Goal: Transaction & Acquisition: Purchase product/service

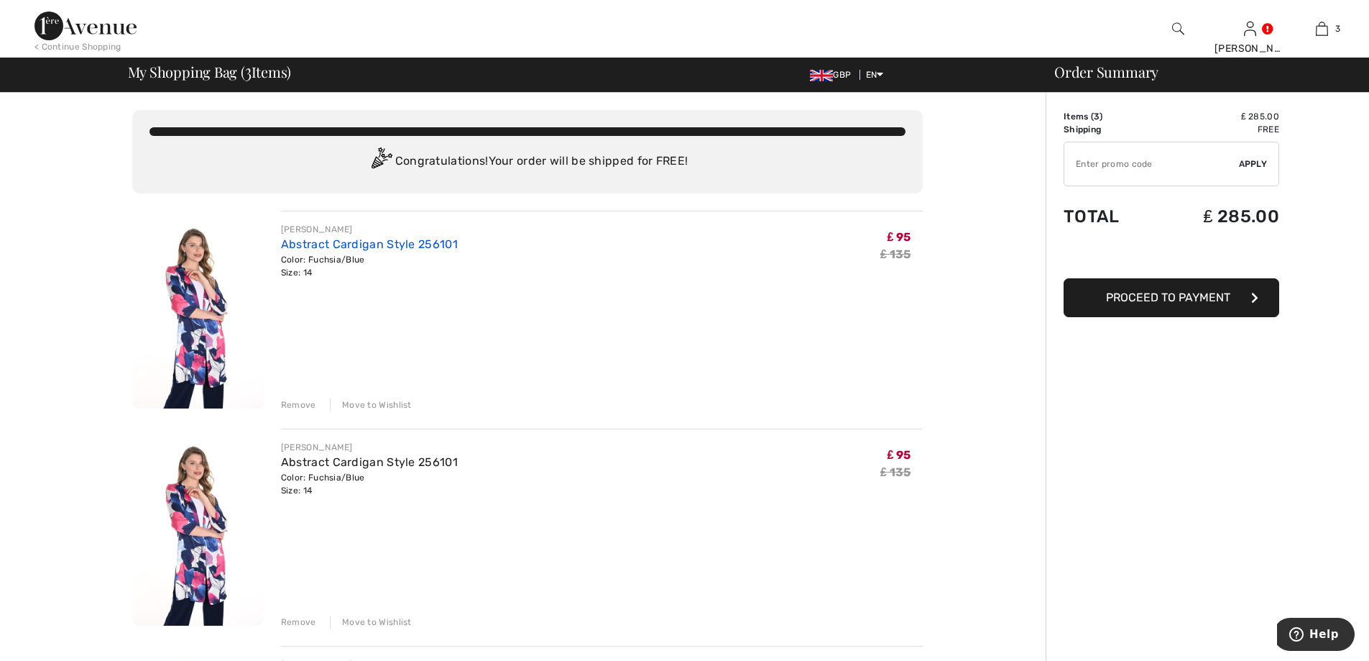
click at [321, 245] on link "Abstract Cardigan Style 256101" at bounding box center [369, 244] width 177 height 14
click at [299, 406] on div "Remove" at bounding box center [298, 404] width 35 height 13
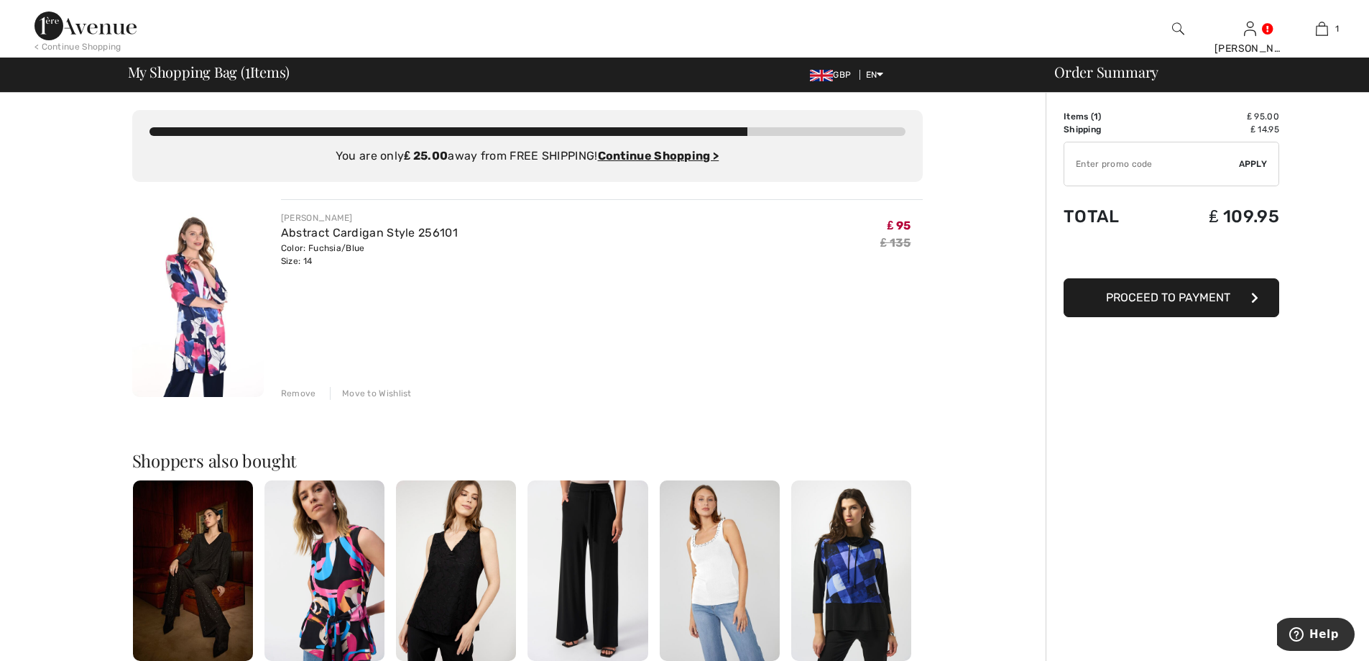
click at [1167, 491] on div "Order Summary Details Items ( 1 ) ₤ 95.00 Promo code ₤ 0.00 Shipping ₤ 14.95 Ta…" at bounding box center [1207, 546] width 323 height 907
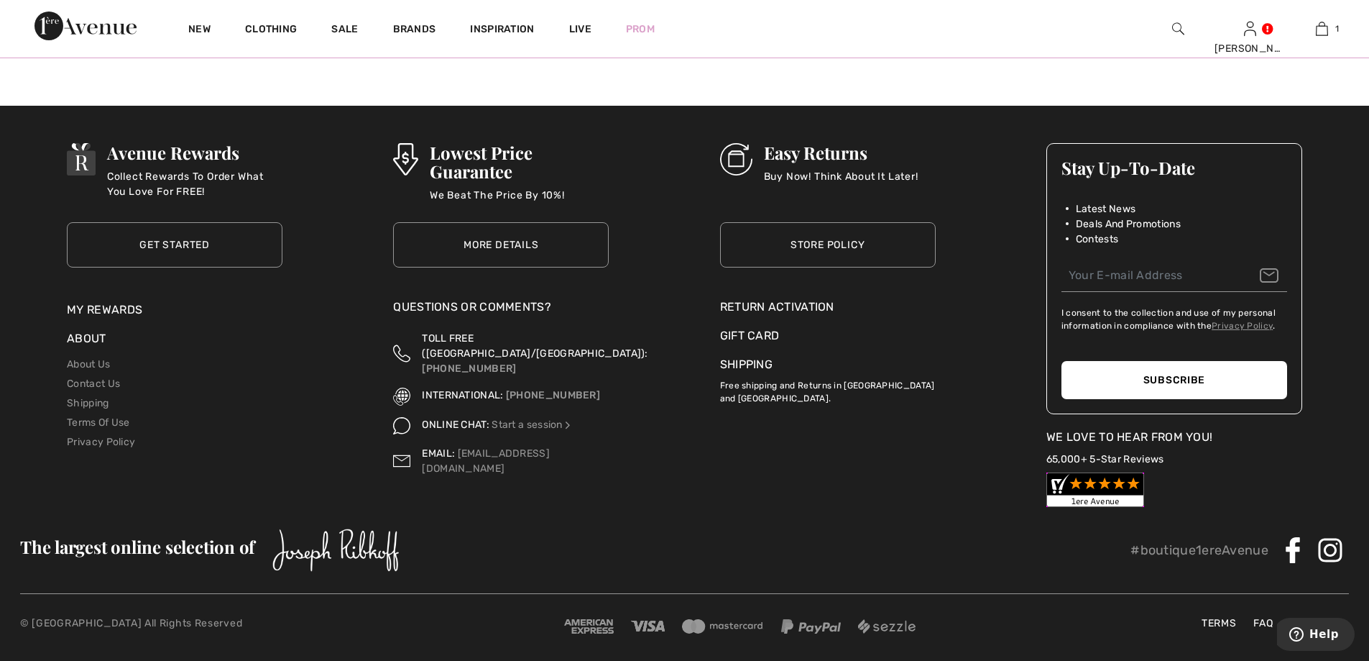
scroll to position [1653, 0]
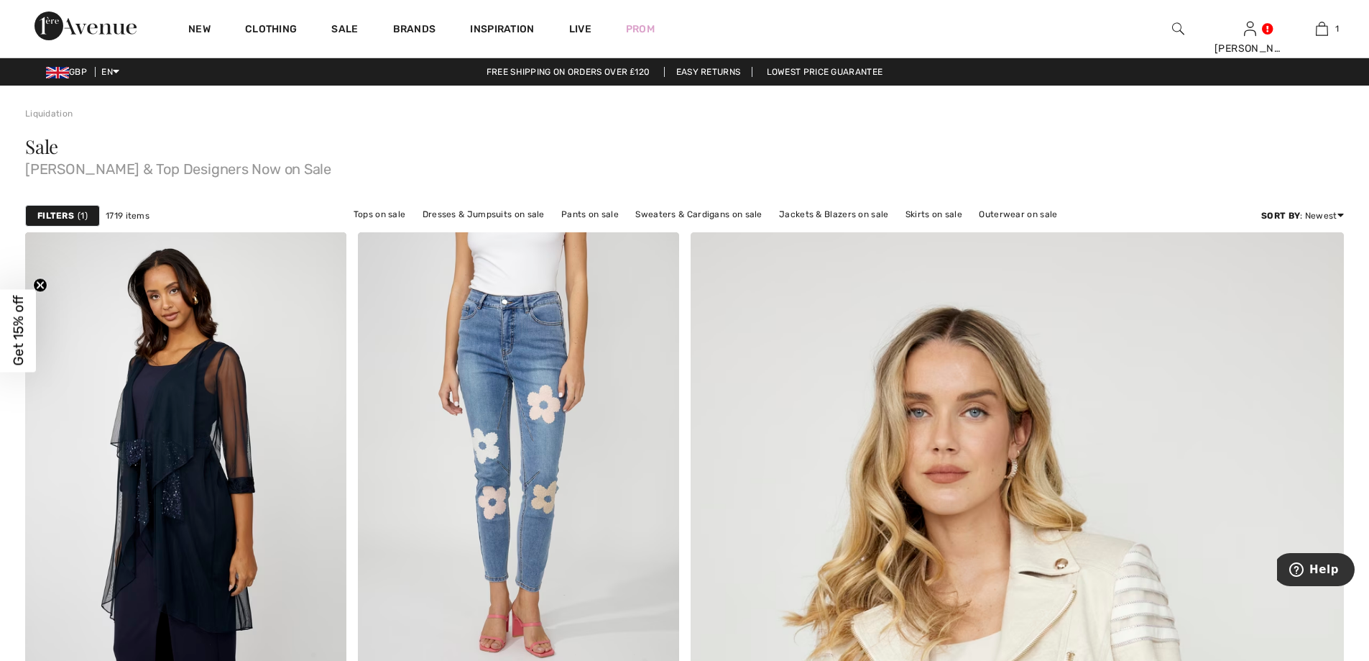
click at [63, 210] on strong "Filters" at bounding box center [55, 215] width 37 height 13
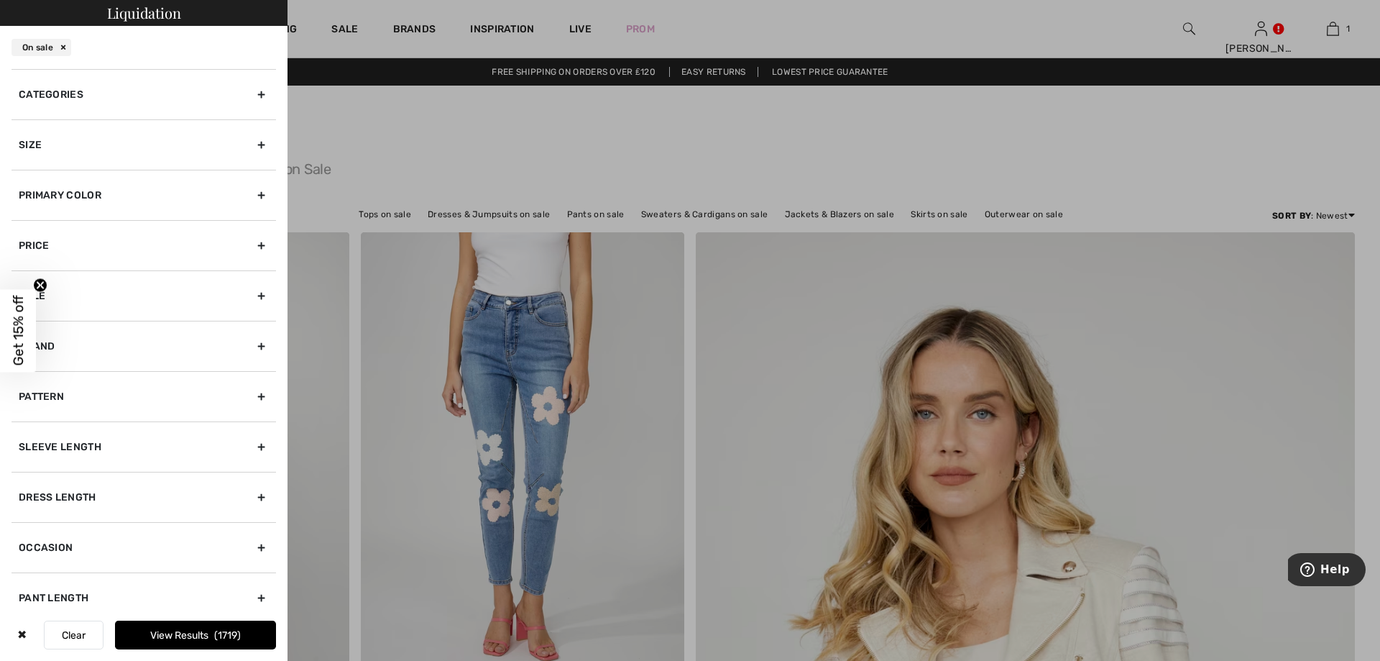
click at [196, 148] on div "Size" at bounding box center [144, 144] width 265 height 50
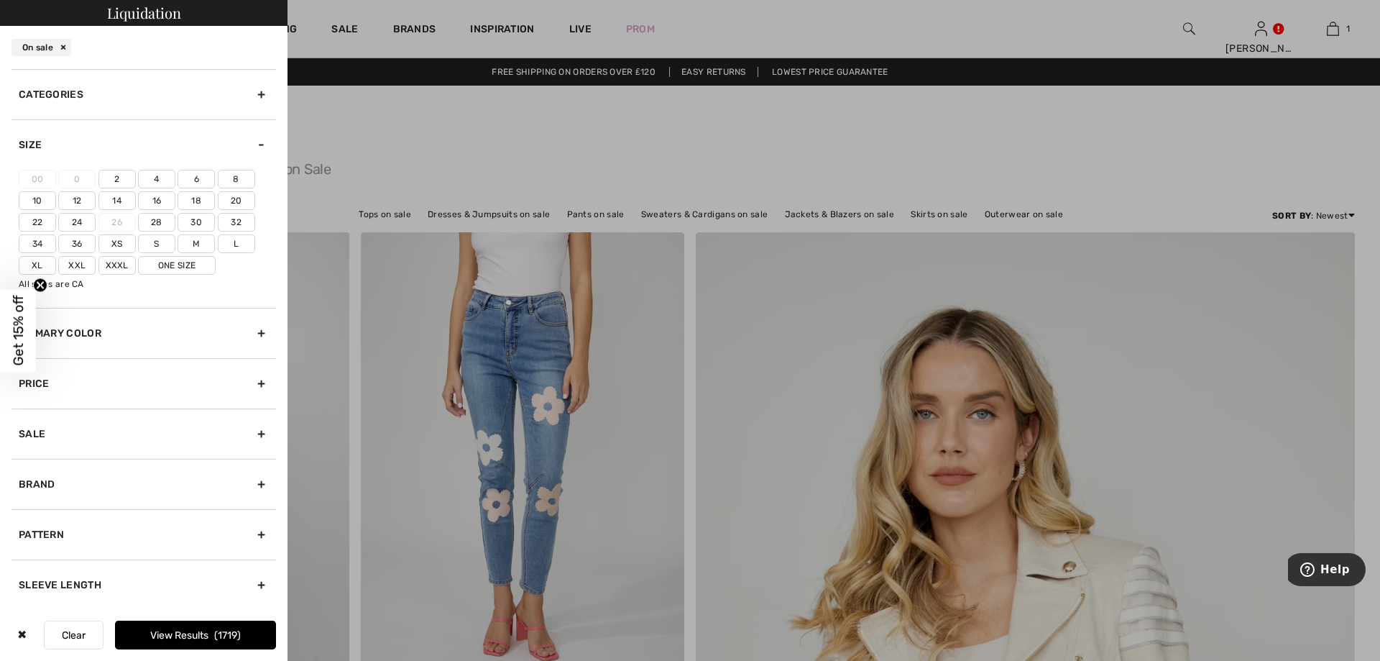
click at [121, 202] on label "14" at bounding box center [116, 200] width 37 height 19
click at [0, 0] on input"] "14" at bounding box center [0, 0] width 0 height 0
click at [165, 637] on button "View Results 329" at bounding box center [195, 634] width 161 height 29
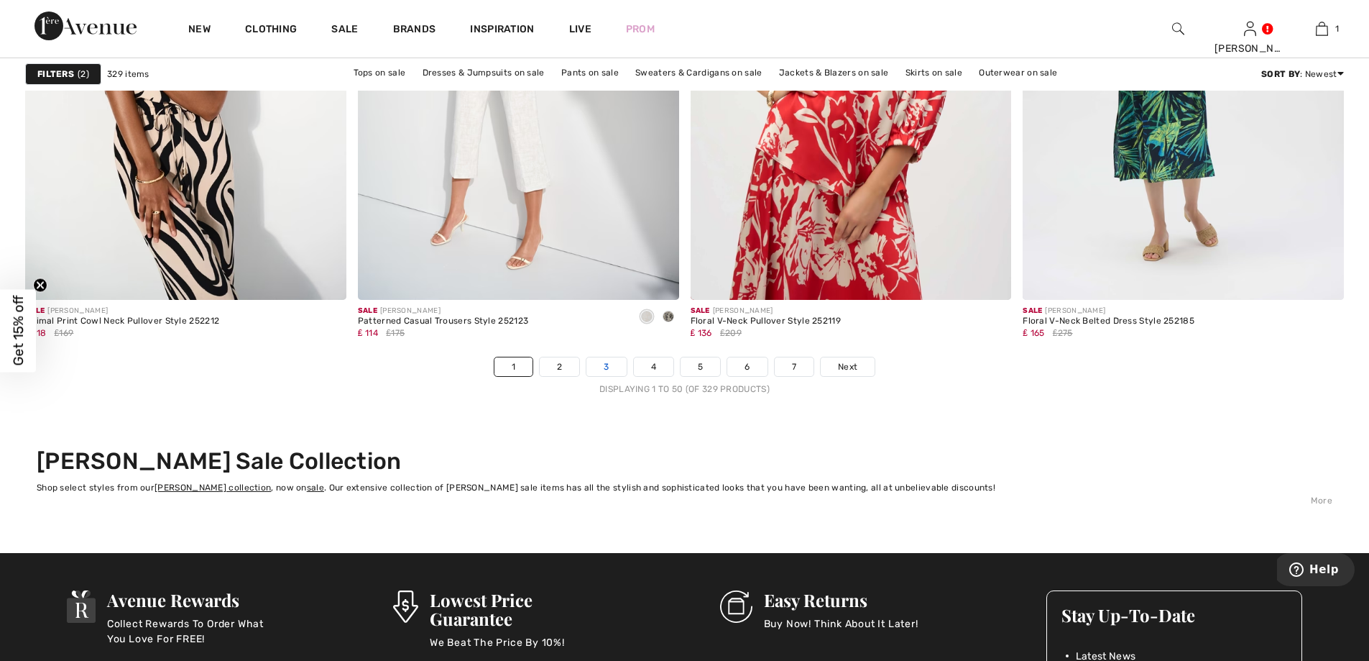
scroll to position [8195, 0]
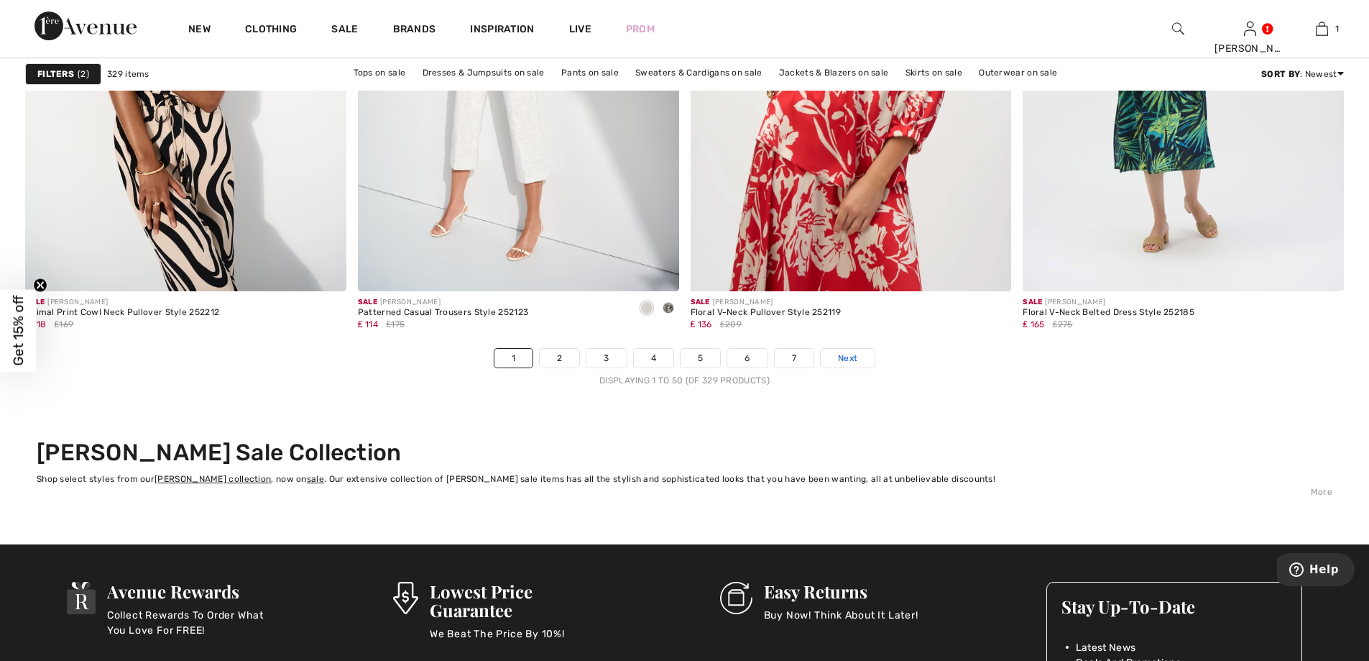
click at [854, 361] on span "Next" at bounding box center [847, 358] width 19 height 13
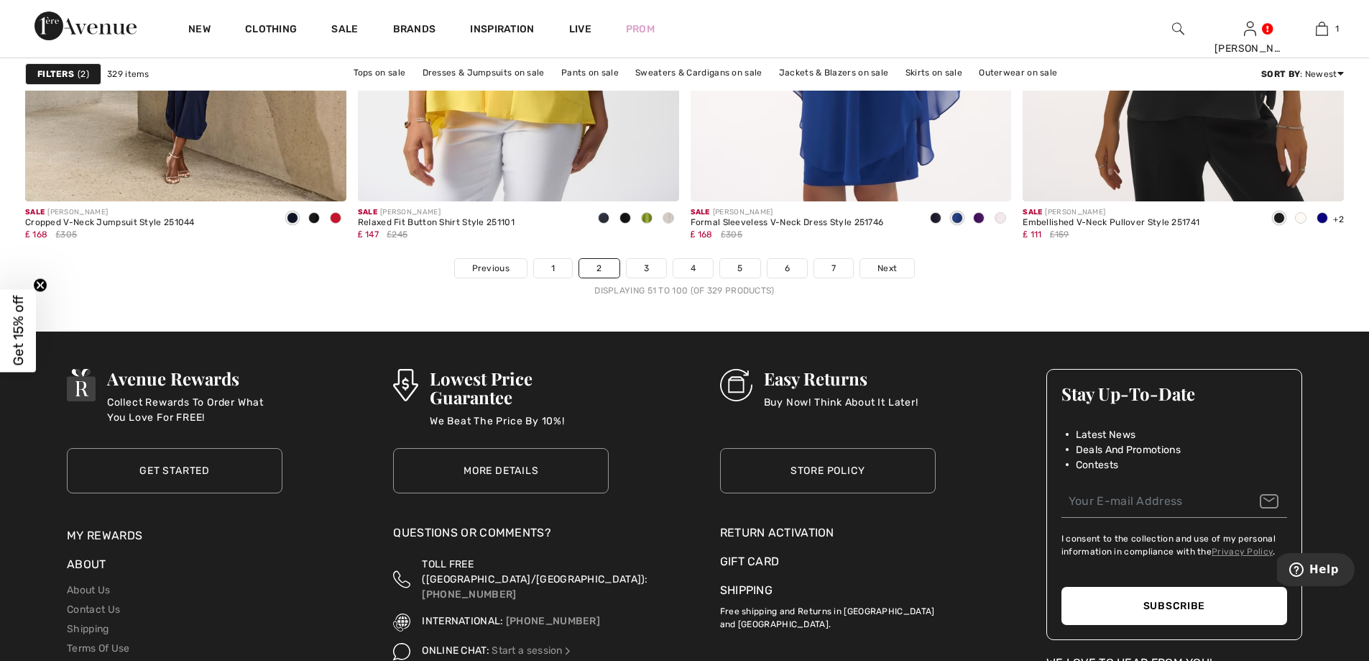
scroll to position [8266, 0]
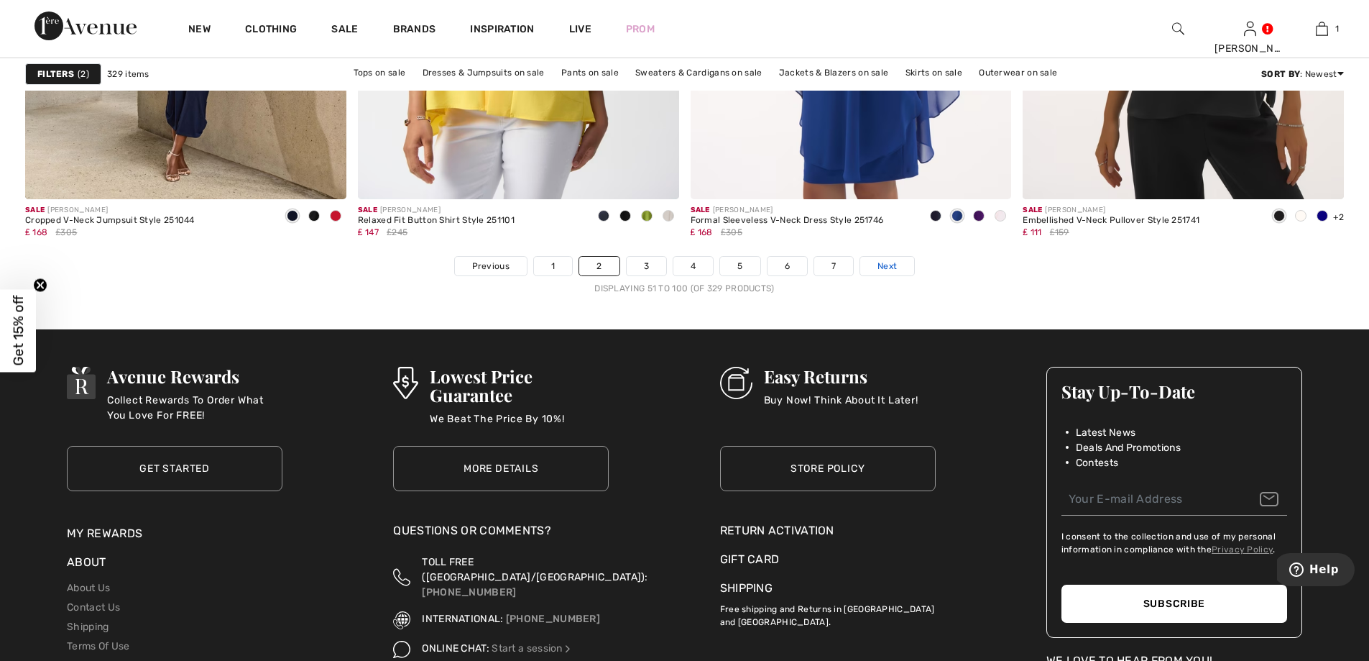
click at [889, 267] on span "Next" at bounding box center [887, 265] width 19 height 13
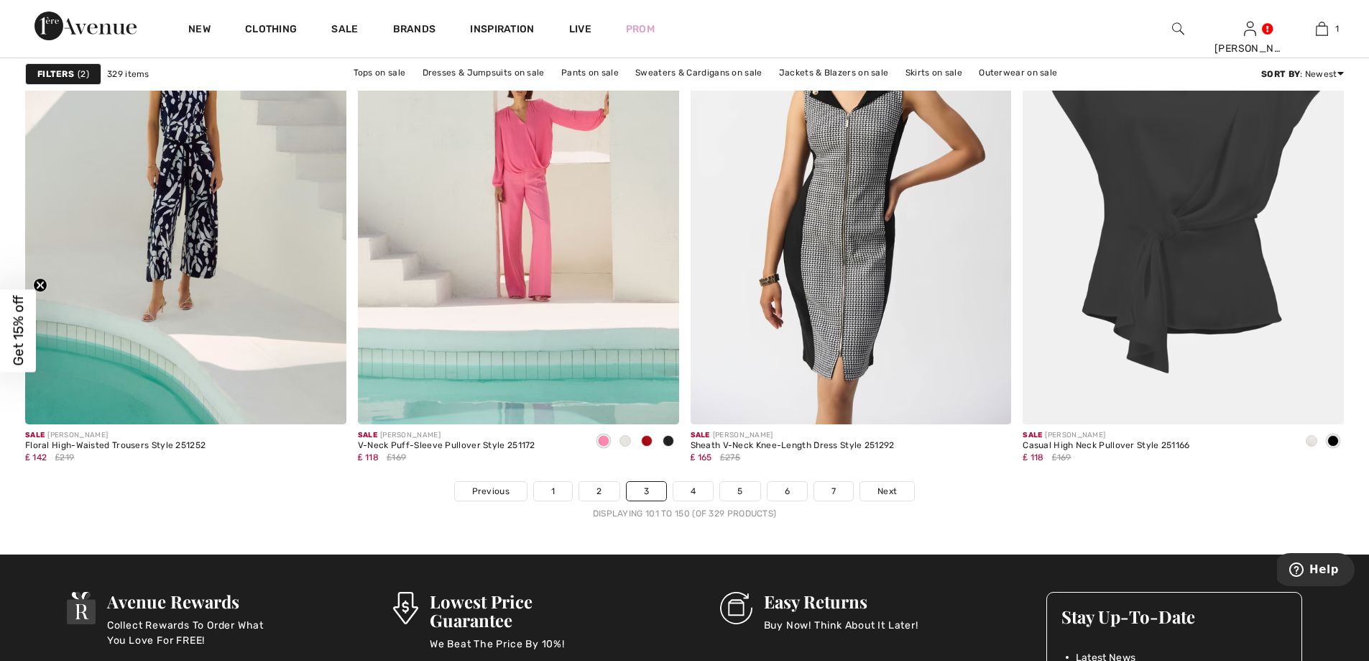
scroll to position [8123, 0]
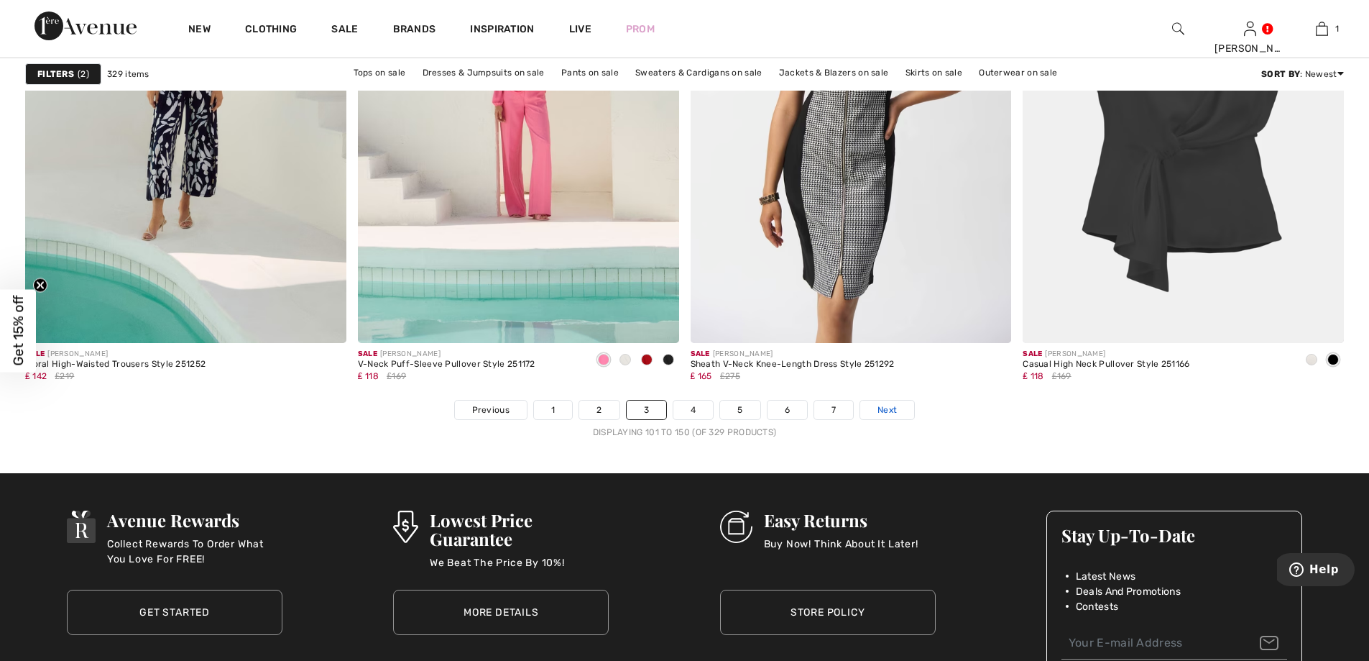
click at [883, 413] on span "Next" at bounding box center [887, 409] width 19 height 13
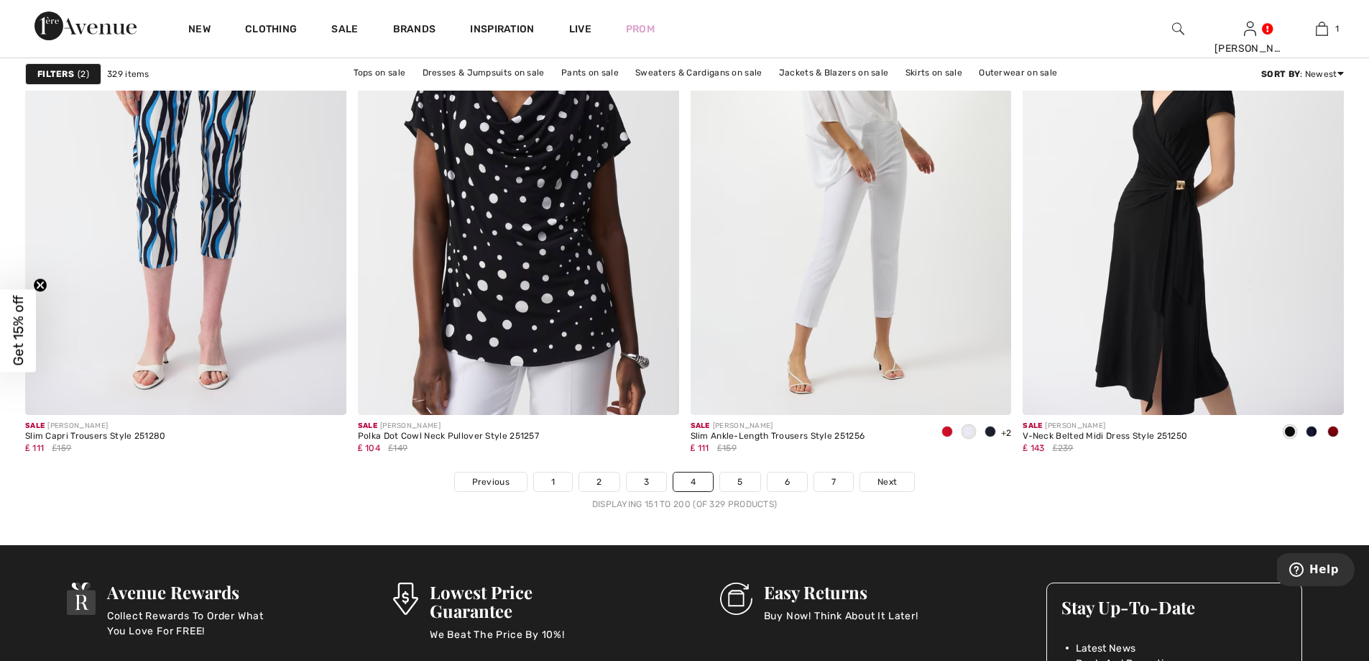
scroll to position [8123, 0]
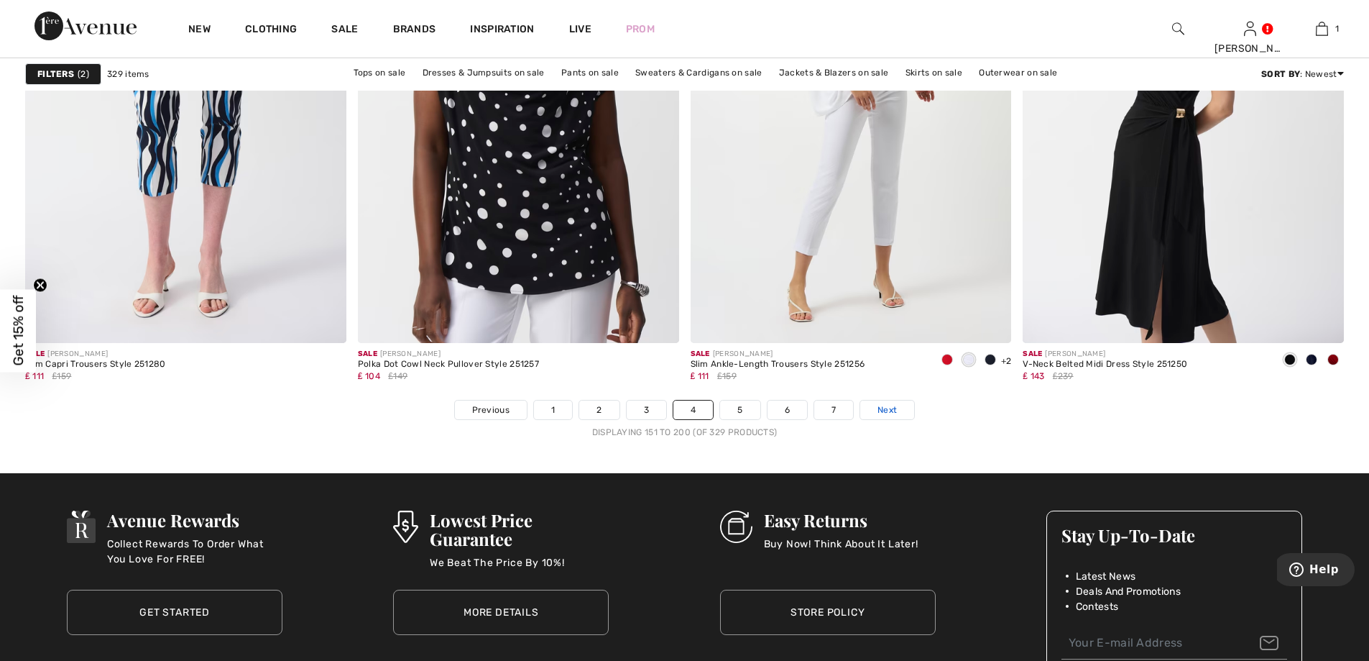
click at [883, 410] on span "Next" at bounding box center [887, 409] width 19 height 13
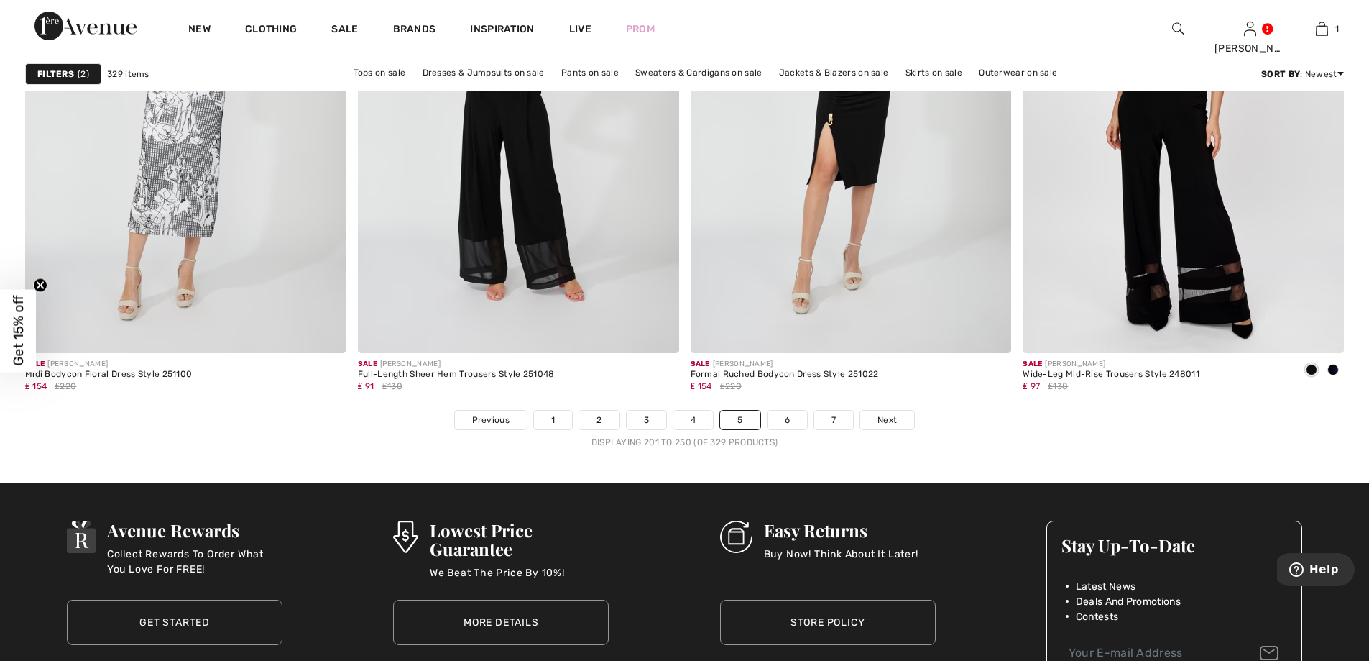
scroll to position [8123, 0]
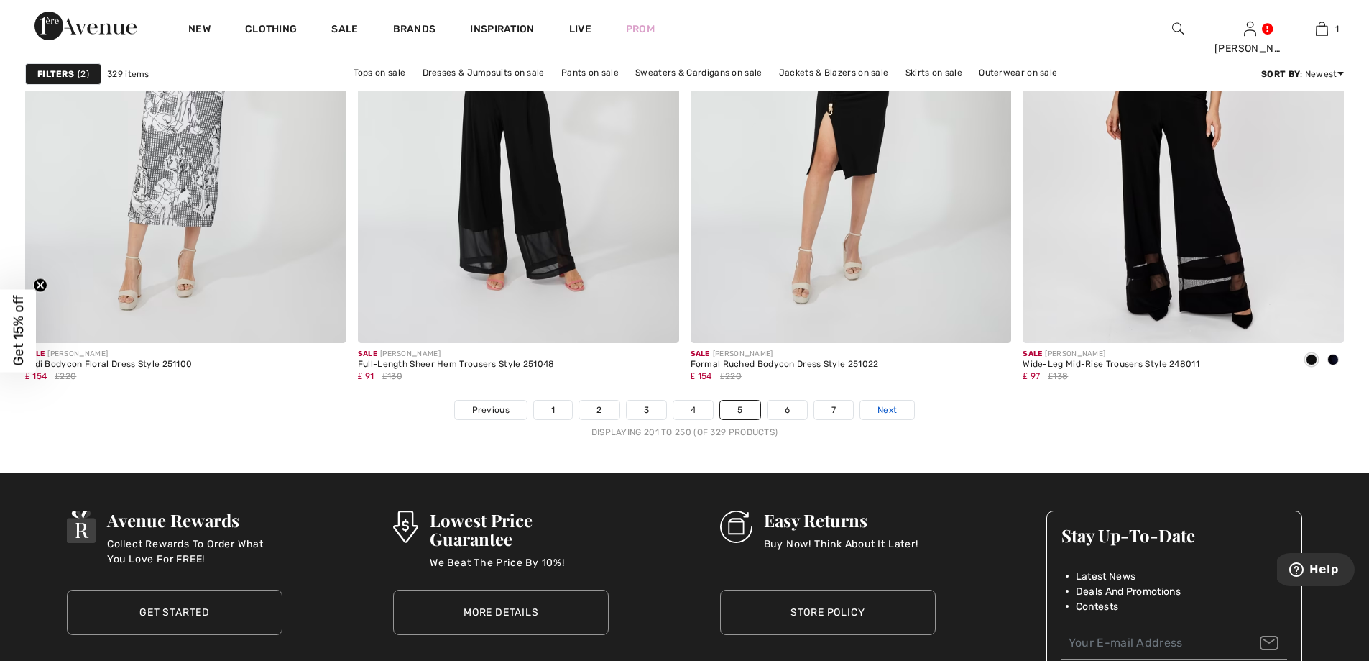
click at [881, 407] on span "Next" at bounding box center [887, 409] width 19 height 13
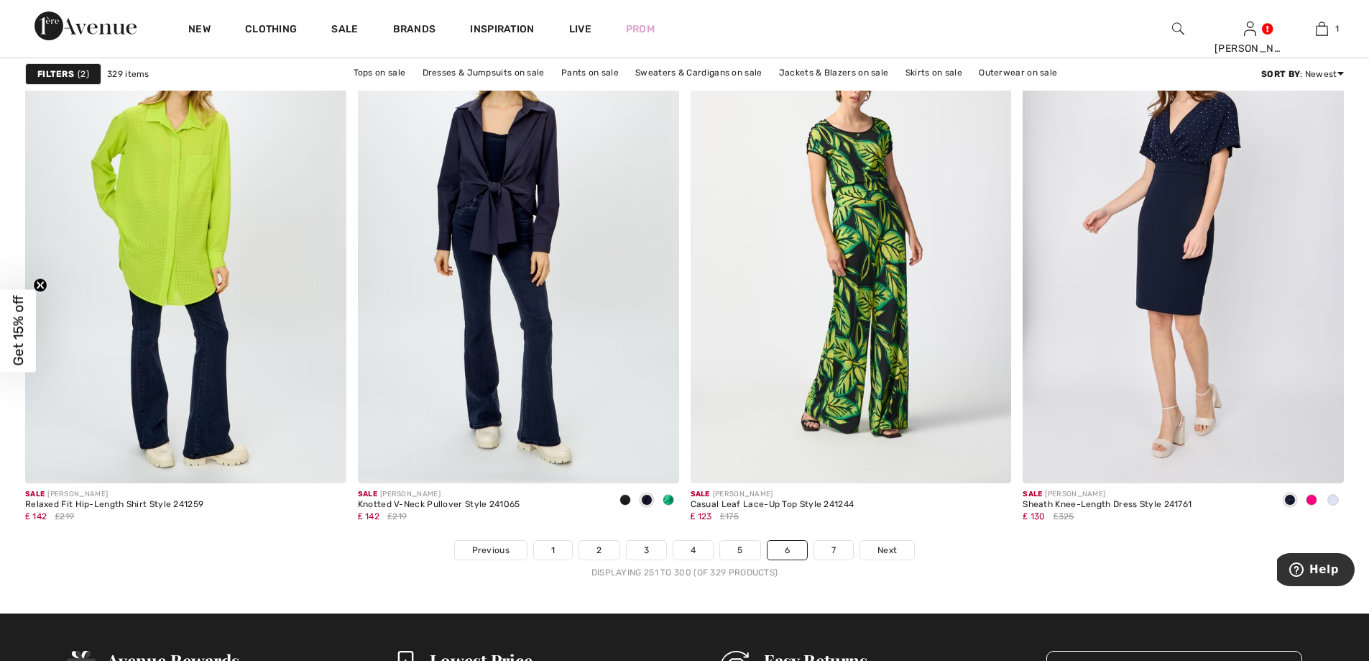
scroll to position [8051, 0]
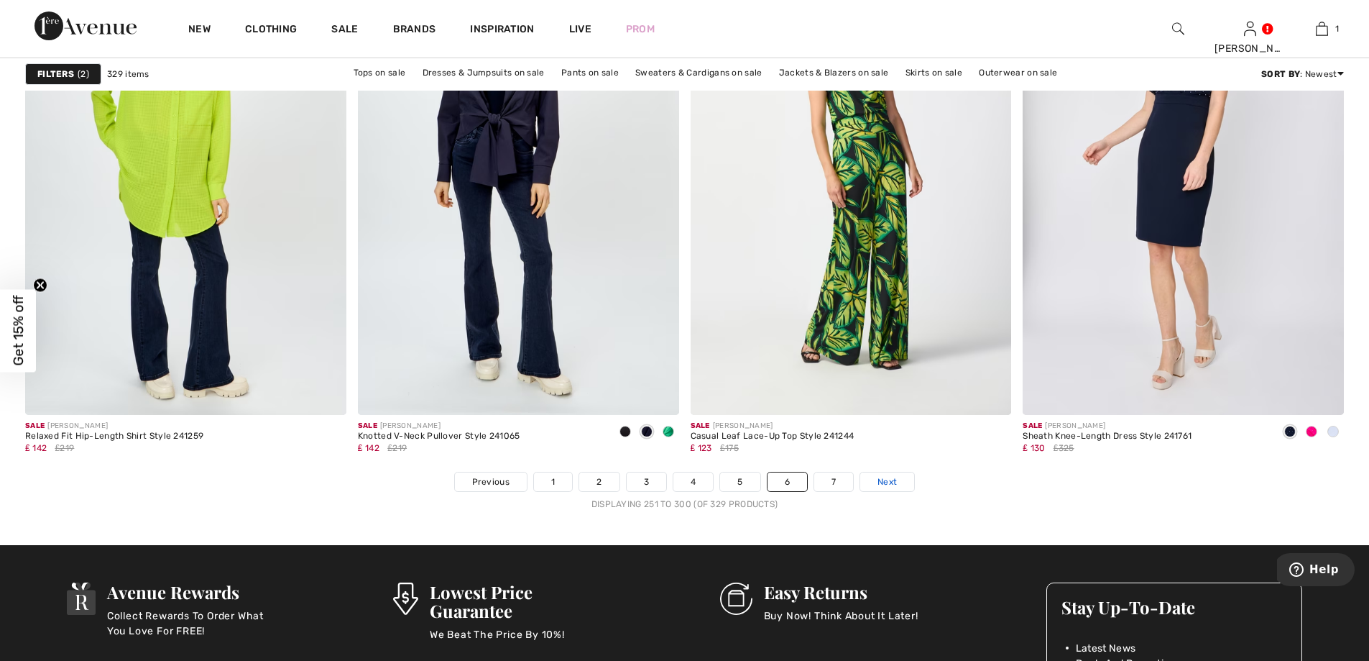
click at [879, 488] on span "Next" at bounding box center [887, 481] width 19 height 13
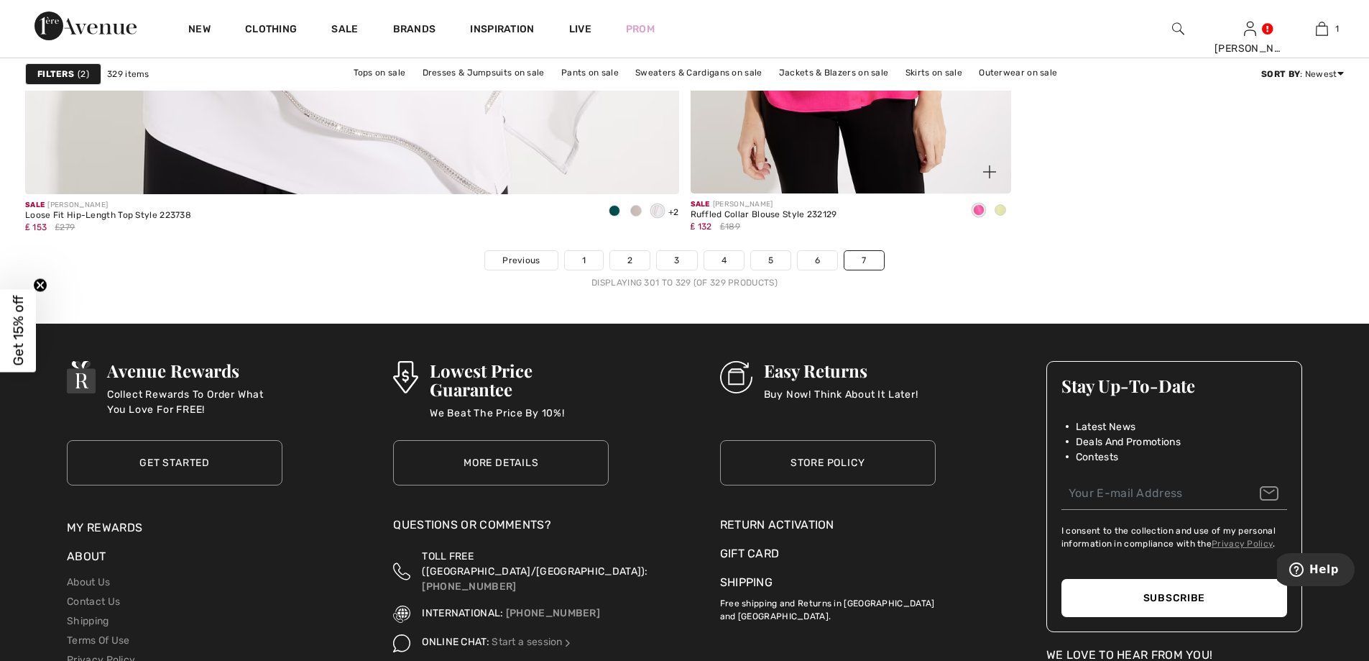
scroll to position [5247, 0]
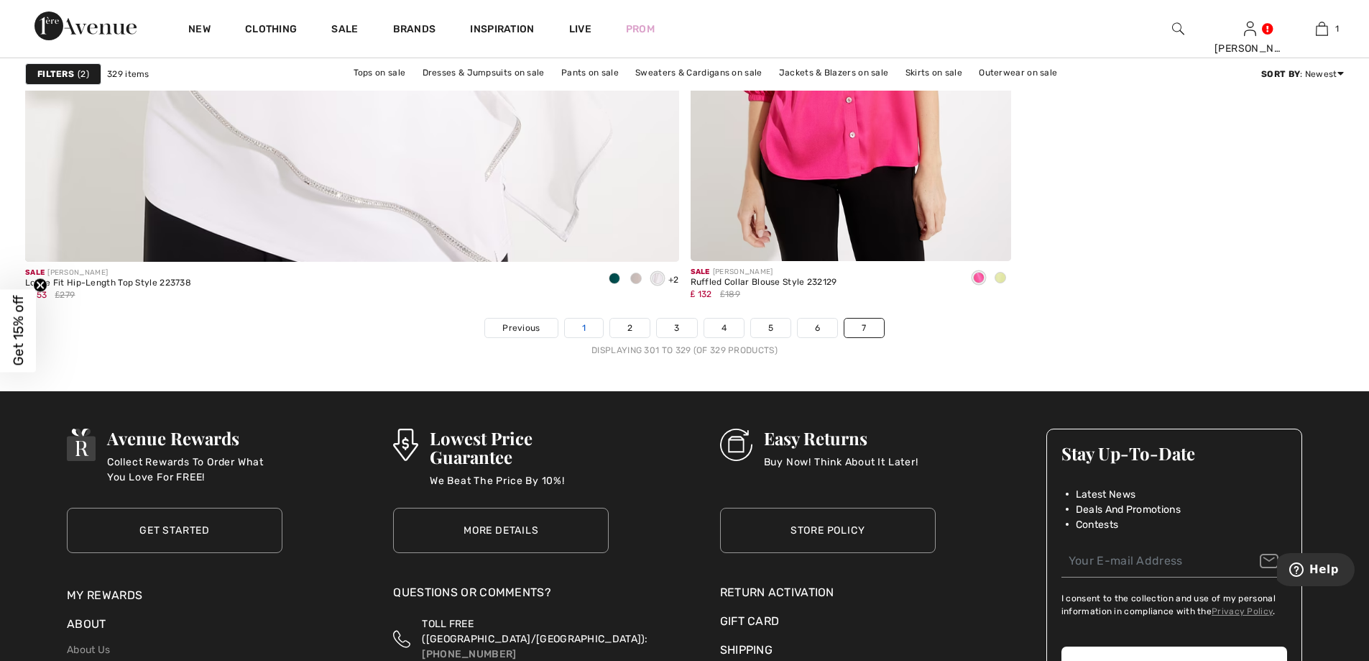
click at [595, 324] on link "1" at bounding box center [584, 327] width 38 height 19
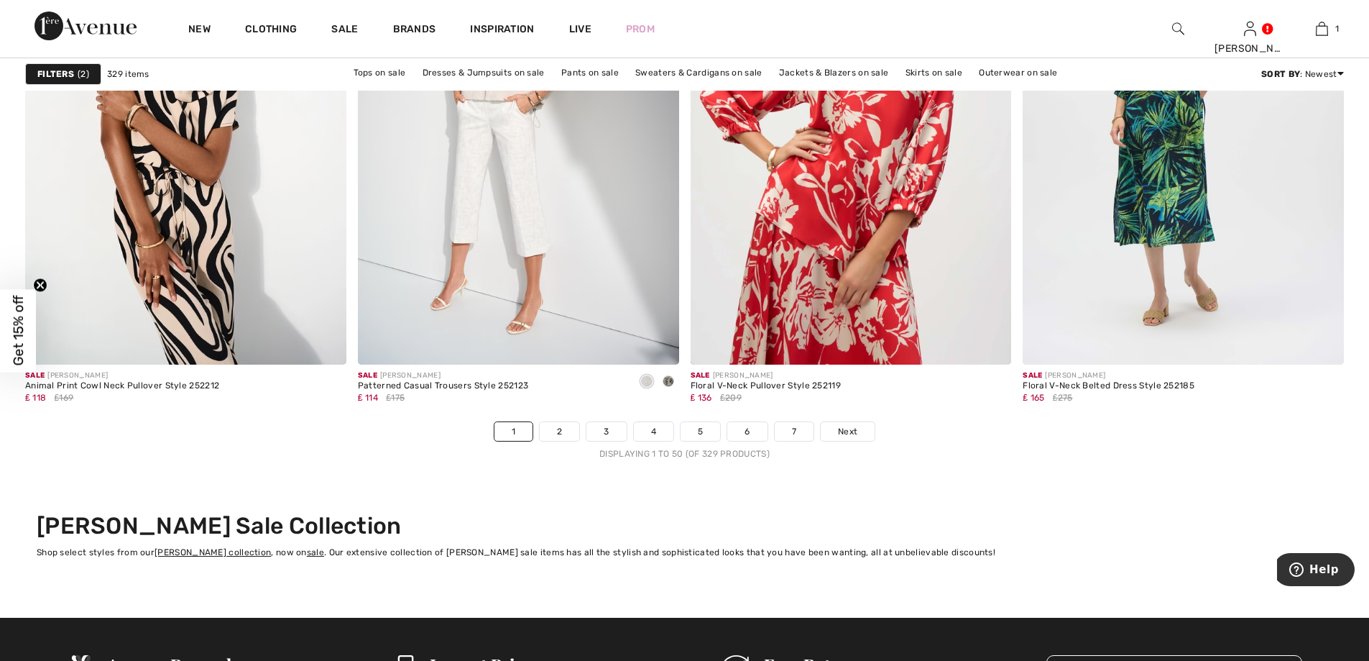
scroll to position [8123, 0]
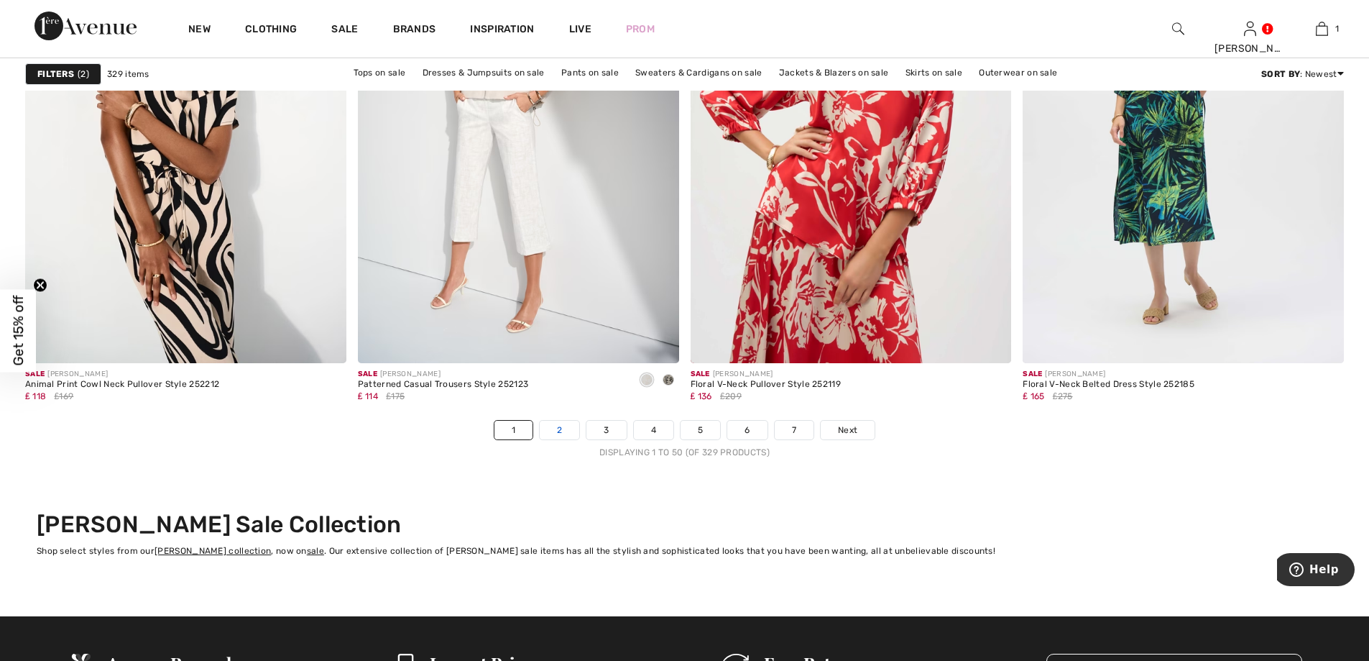
click at [553, 428] on link "2" at bounding box center [560, 430] width 40 height 19
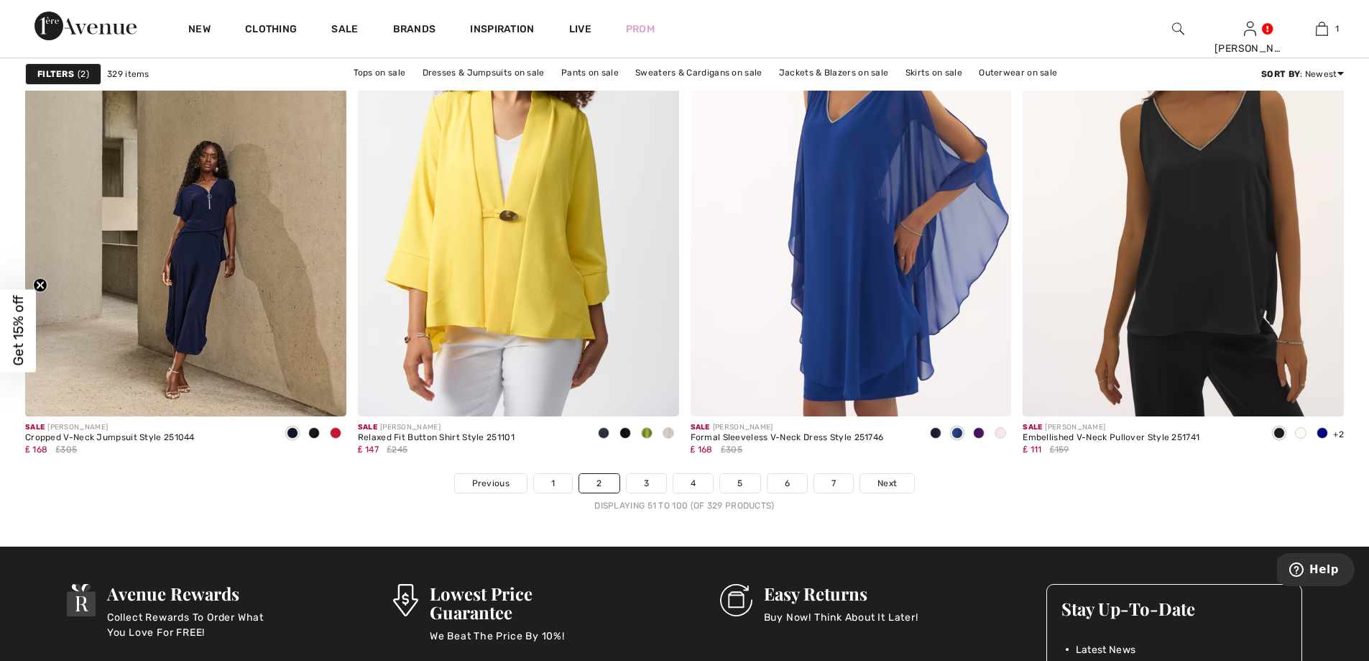
scroll to position [8051, 0]
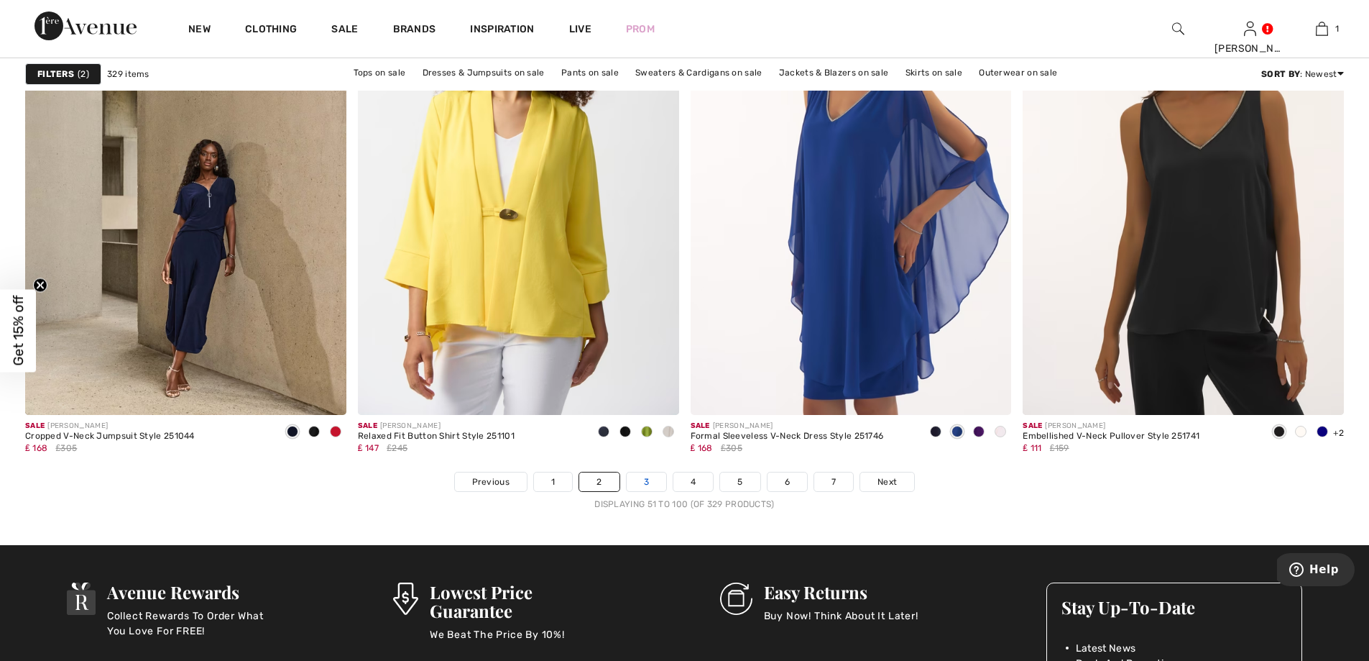
click at [643, 477] on link "3" at bounding box center [647, 481] width 40 height 19
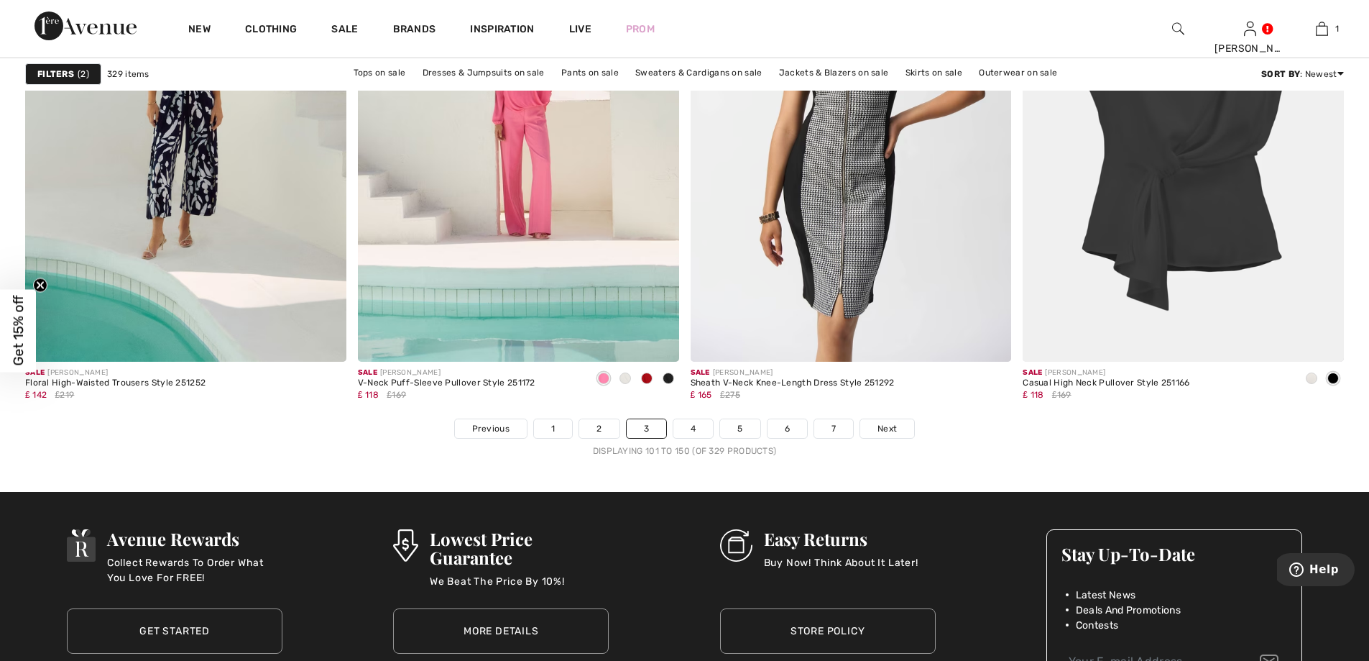
scroll to position [8123, 0]
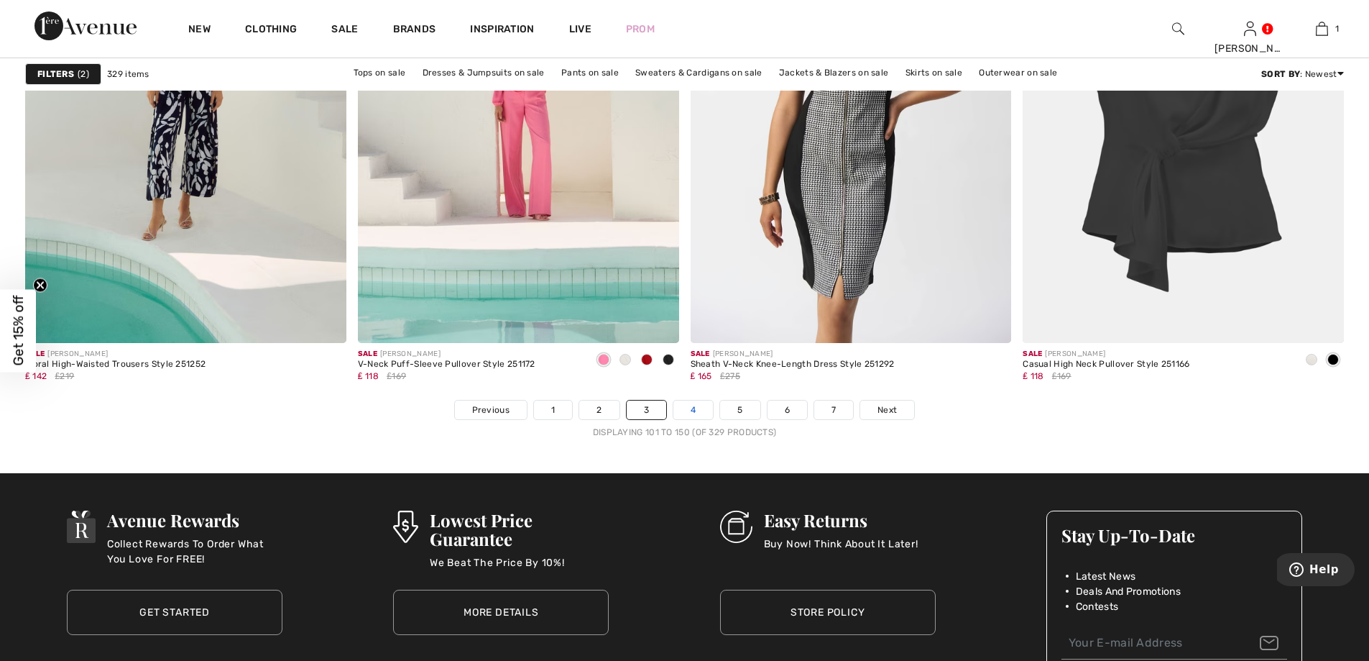
click at [686, 413] on link "4" at bounding box center [694, 409] width 40 height 19
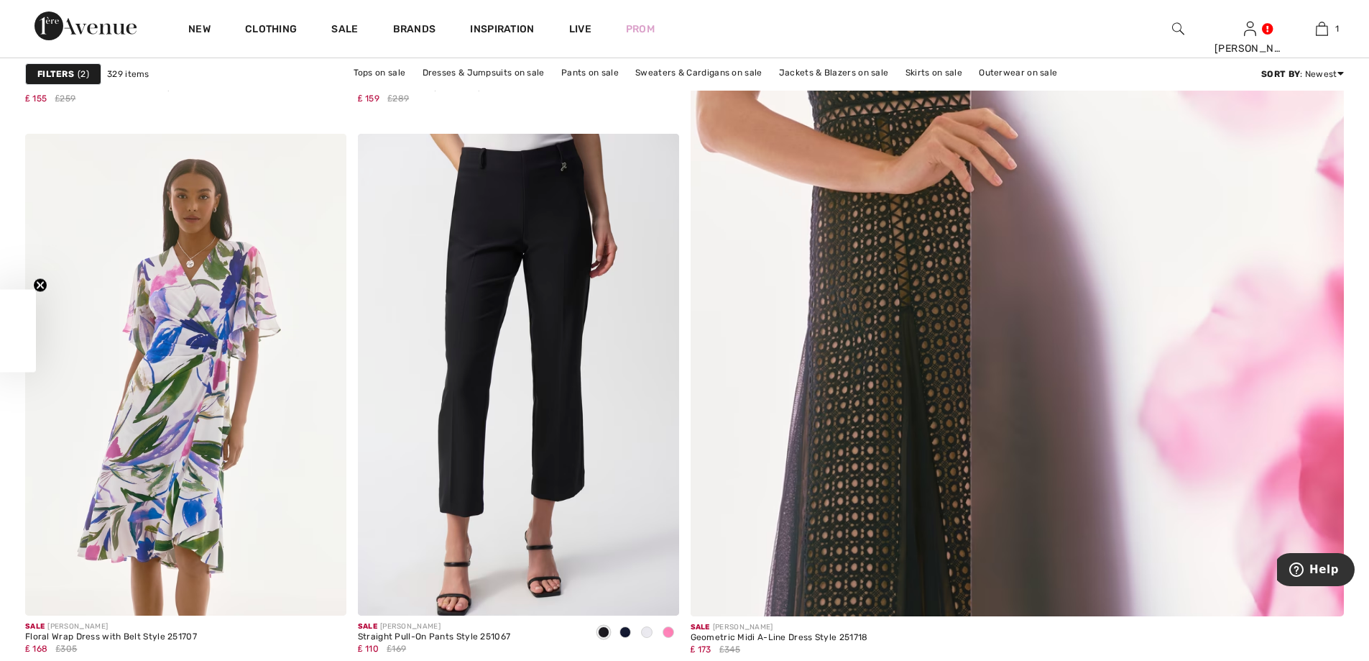
checkbox input "true"
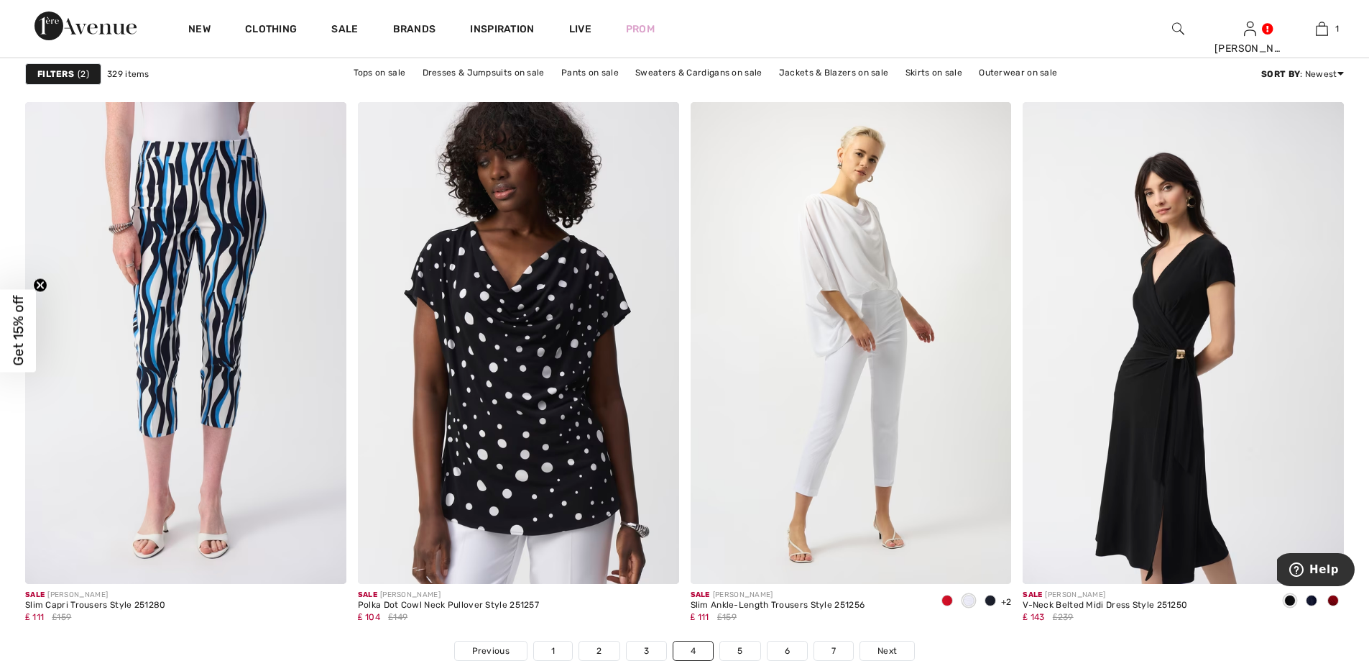
scroll to position [7907, 0]
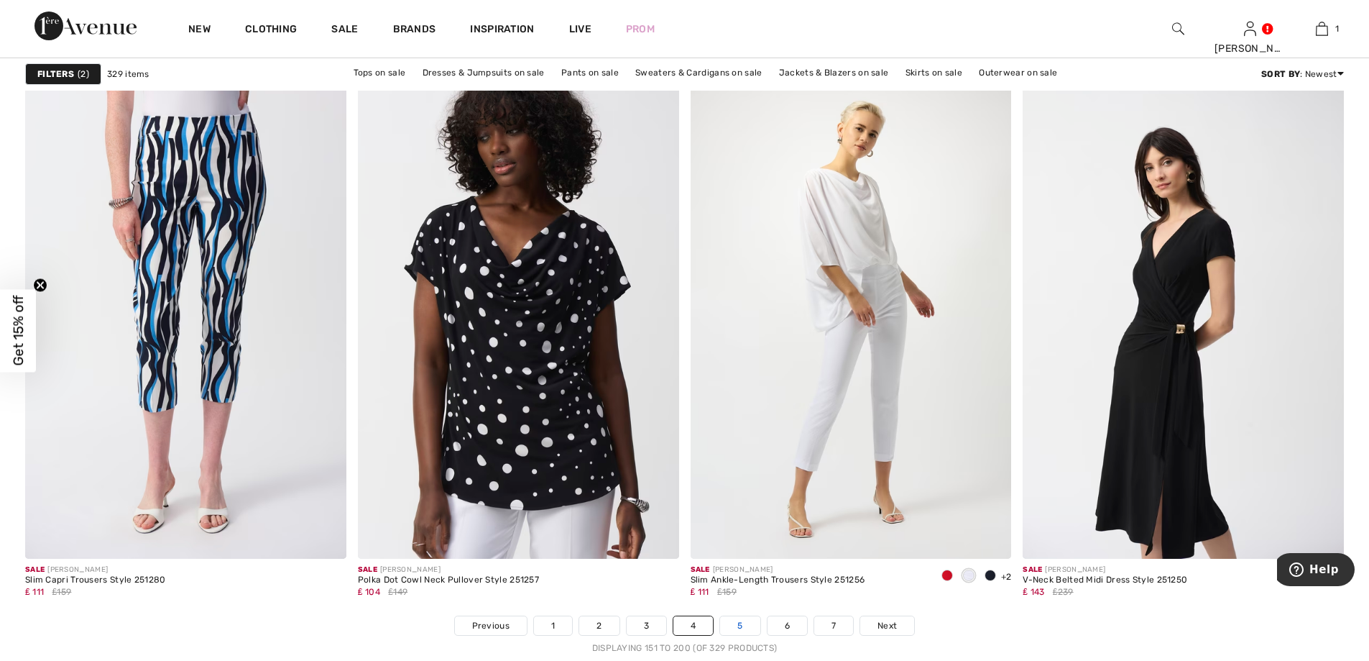
click at [733, 628] on link "5" at bounding box center [740, 625] width 40 height 19
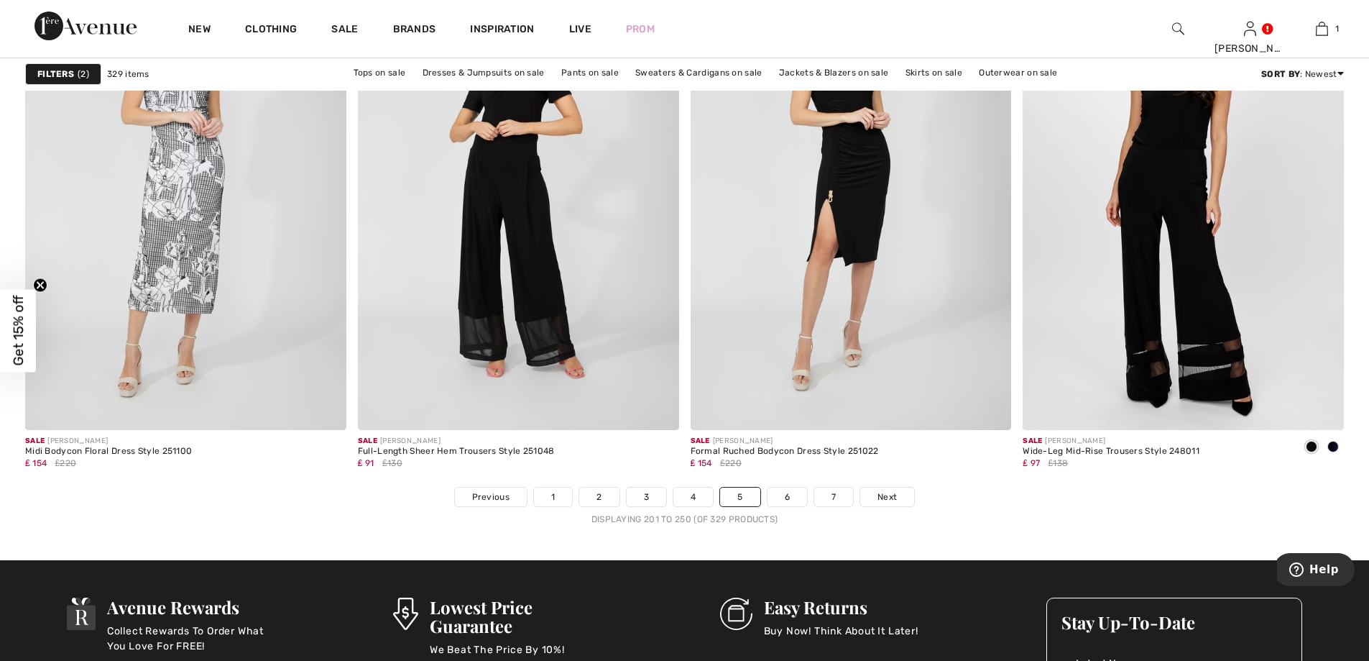
scroll to position [8051, 0]
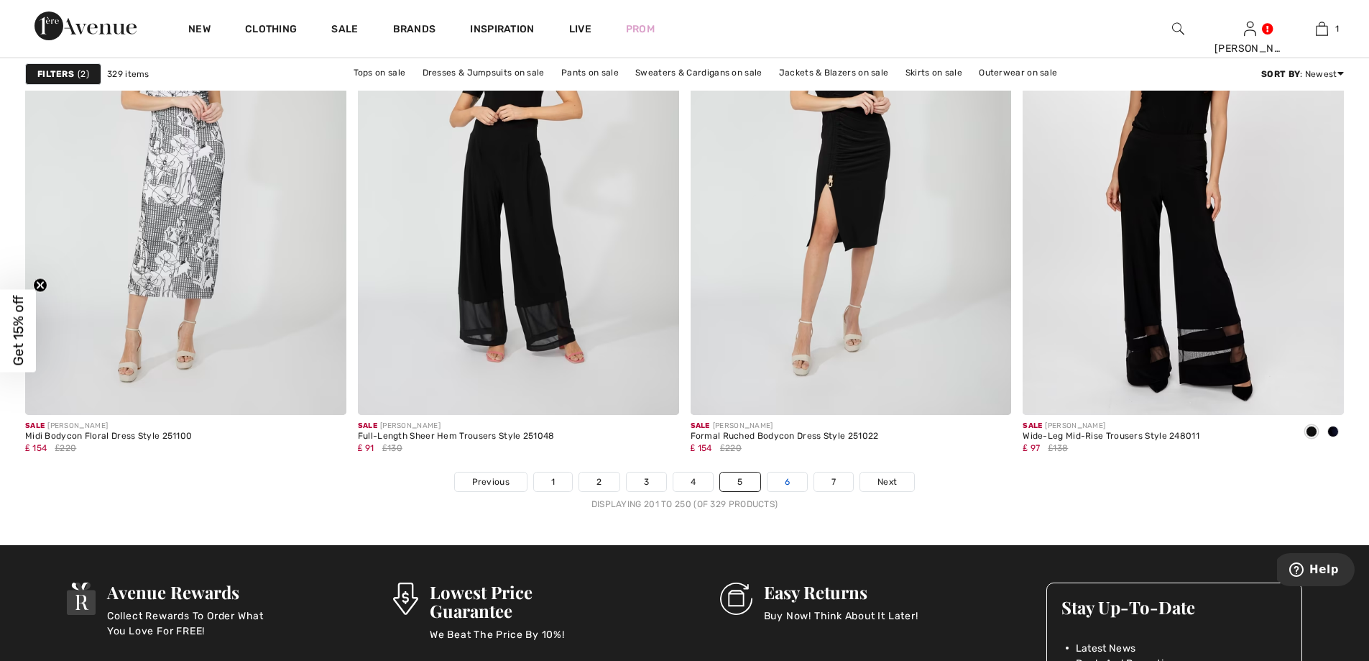
click at [789, 486] on link "6" at bounding box center [788, 481] width 40 height 19
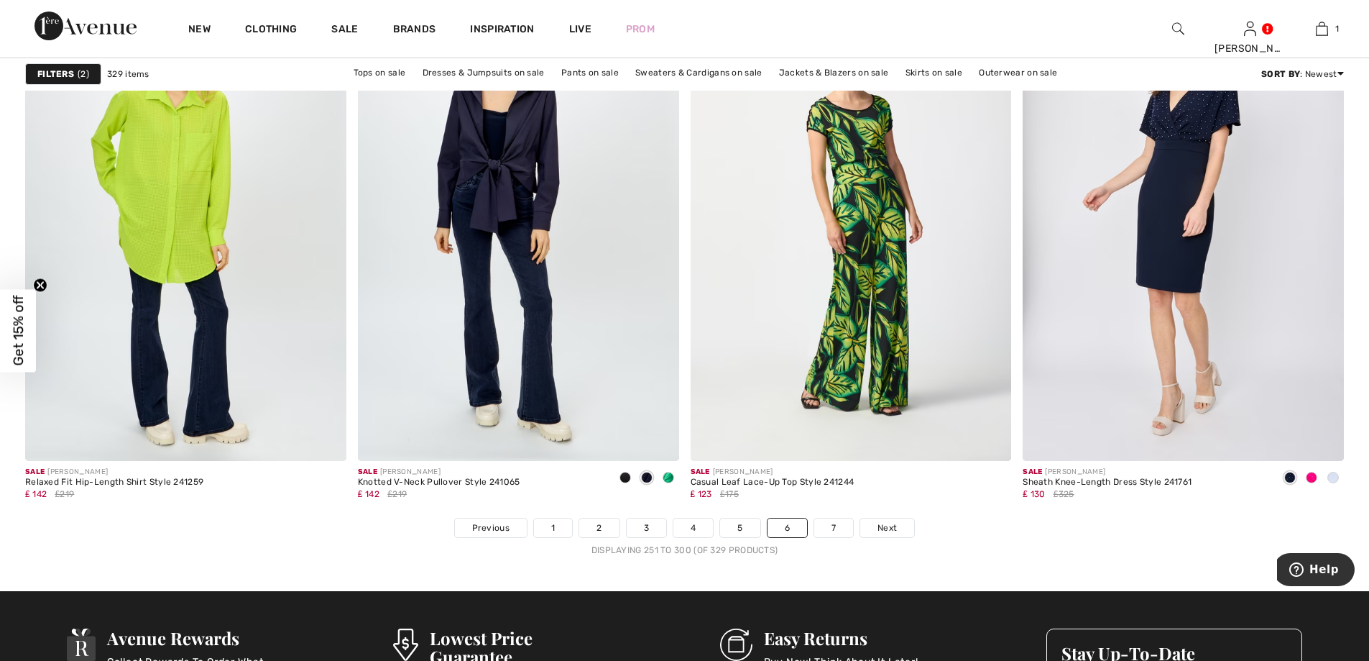
scroll to position [8051, 0]
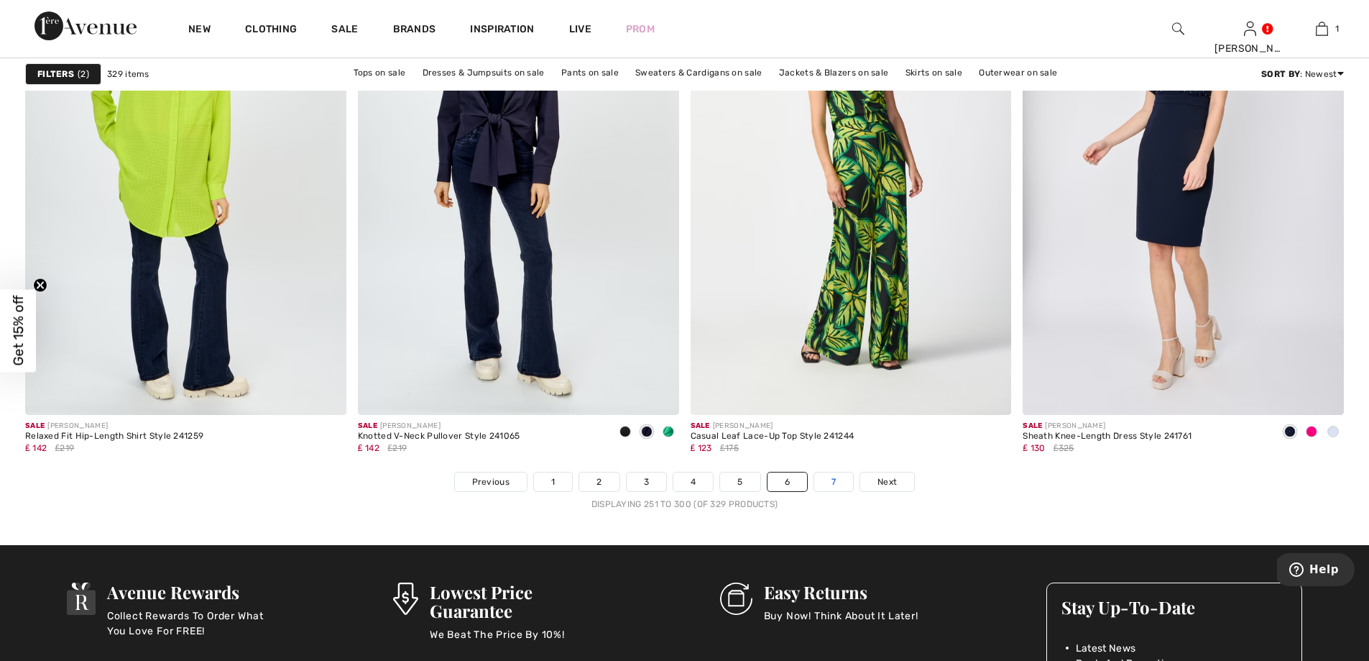
click at [829, 484] on link "7" at bounding box center [833, 481] width 39 height 19
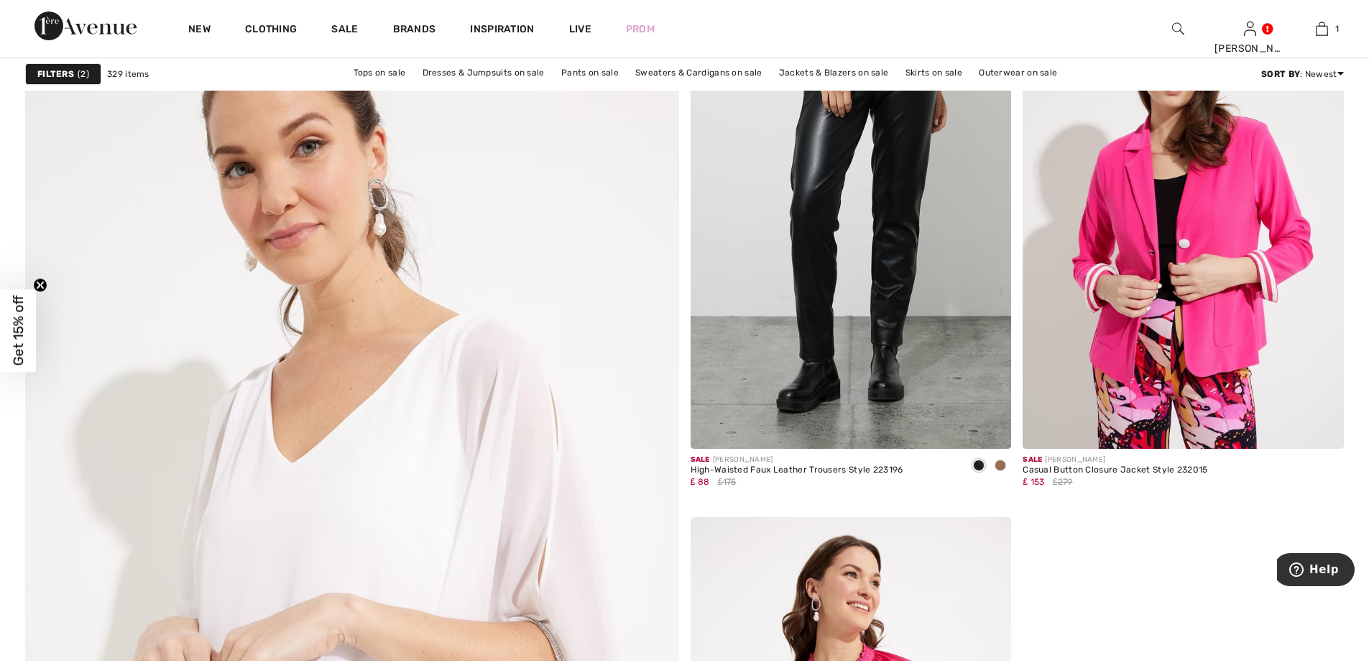
scroll to position [4457, 0]
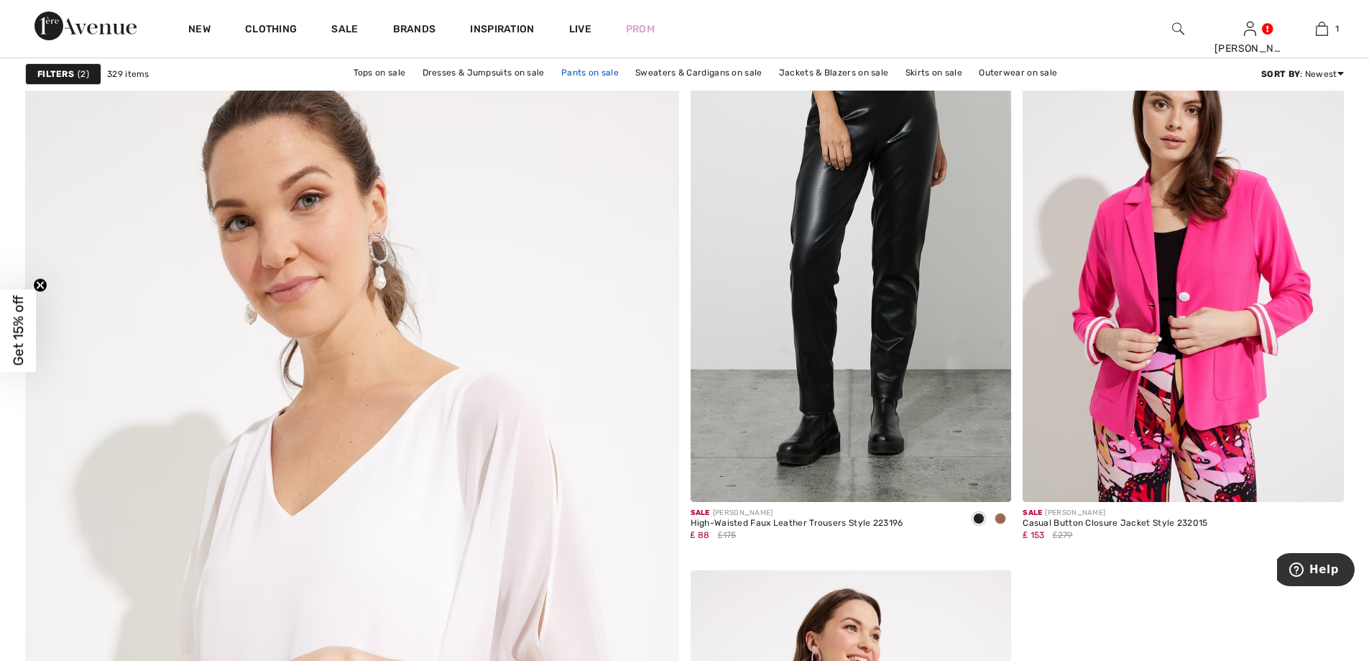
click at [597, 69] on link "Pants on sale" at bounding box center [590, 72] width 72 height 19
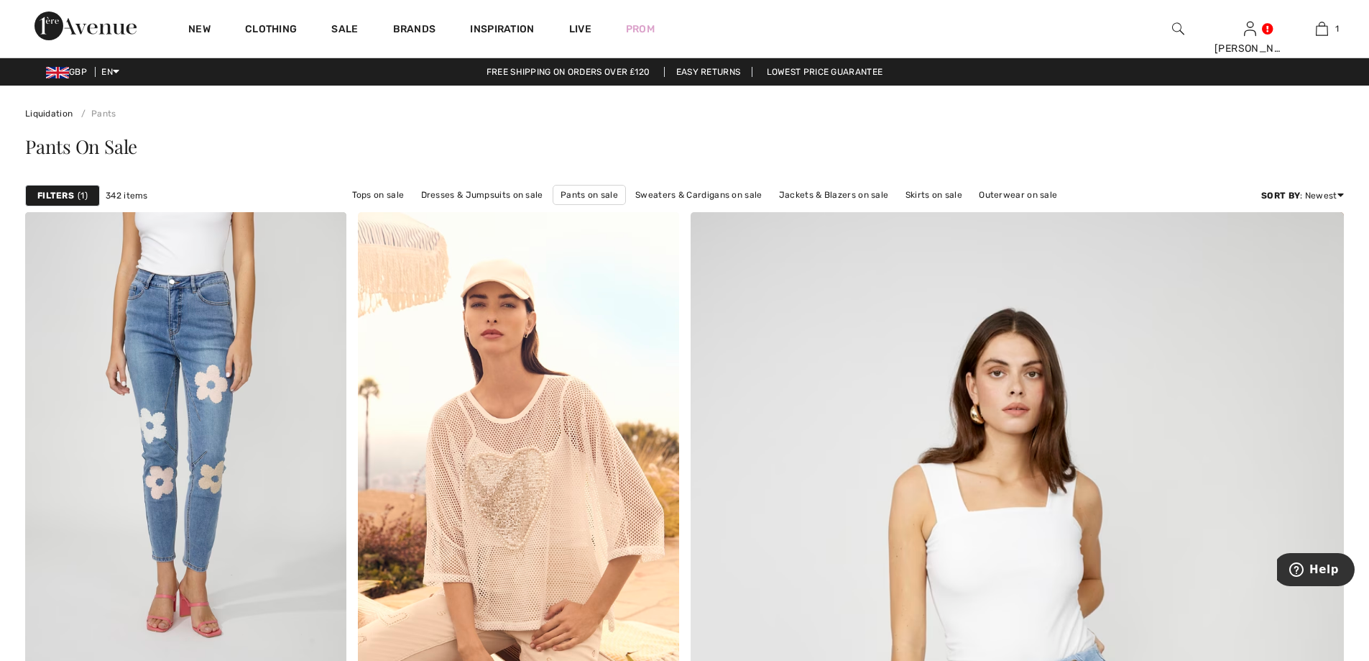
click at [58, 192] on strong "Filters" at bounding box center [55, 195] width 37 height 13
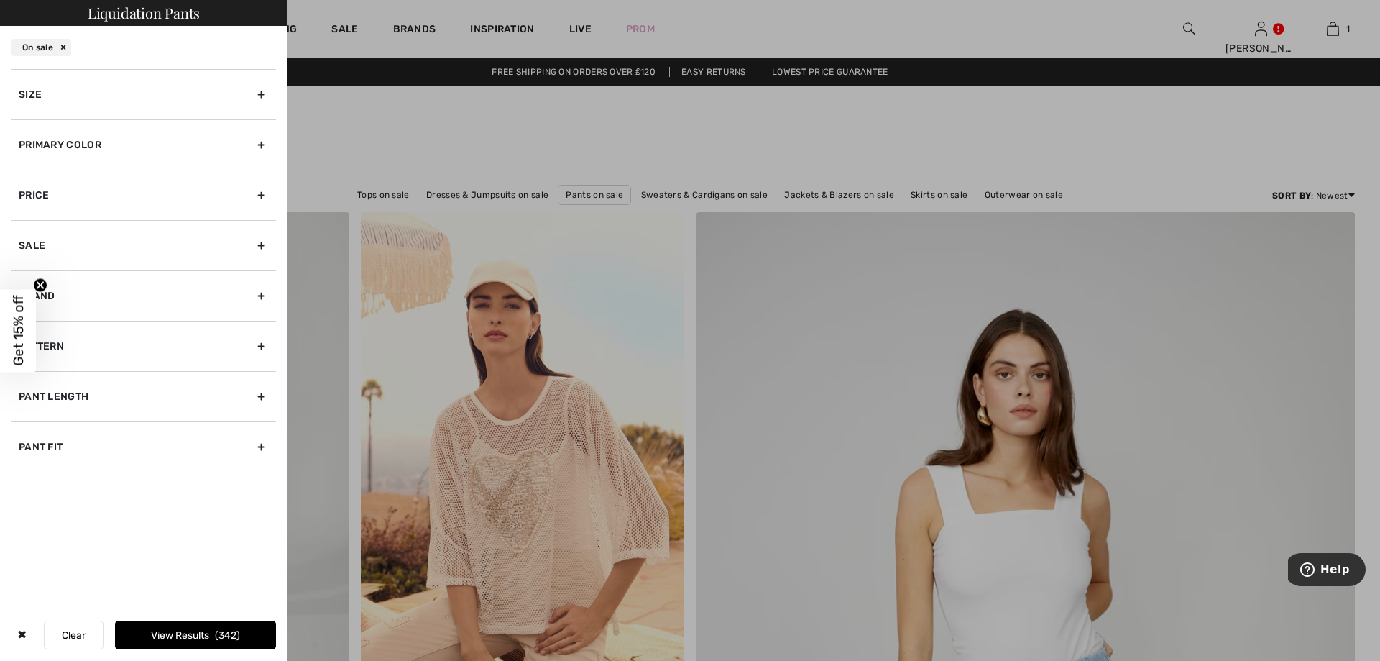
click at [175, 94] on div "Size" at bounding box center [144, 94] width 265 height 50
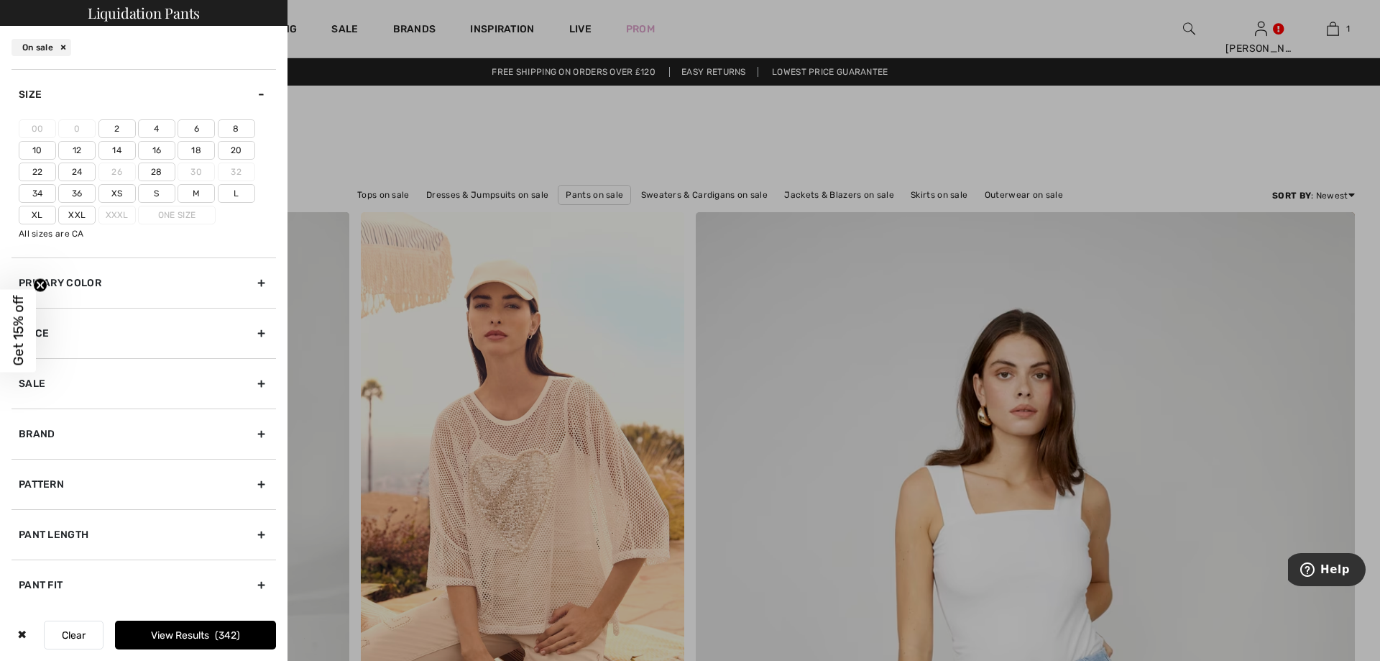
click at [160, 149] on label "16" at bounding box center [156, 150] width 37 height 19
click at [0, 0] on input"] "16" at bounding box center [0, 0] width 0 height 0
click at [183, 633] on button "View Results 67" at bounding box center [195, 634] width 161 height 29
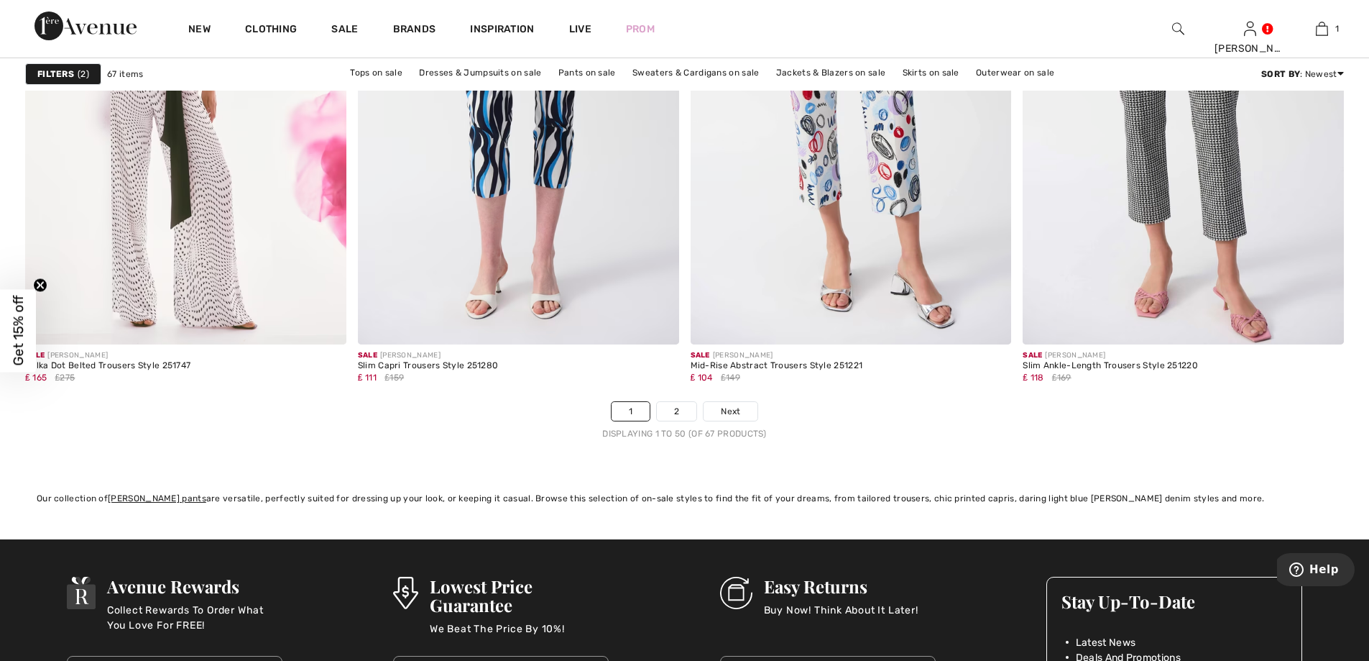
scroll to position [8123, 0]
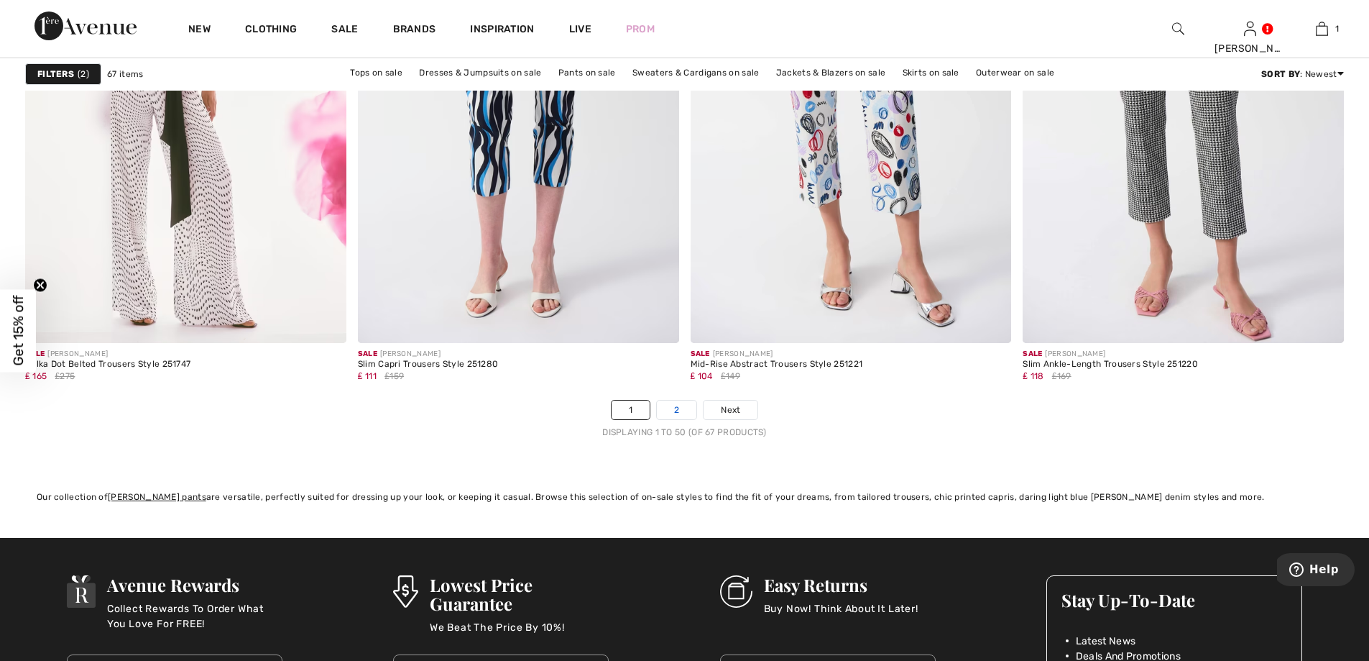
click at [676, 407] on link "2" at bounding box center [677, 409] width 40 height 19
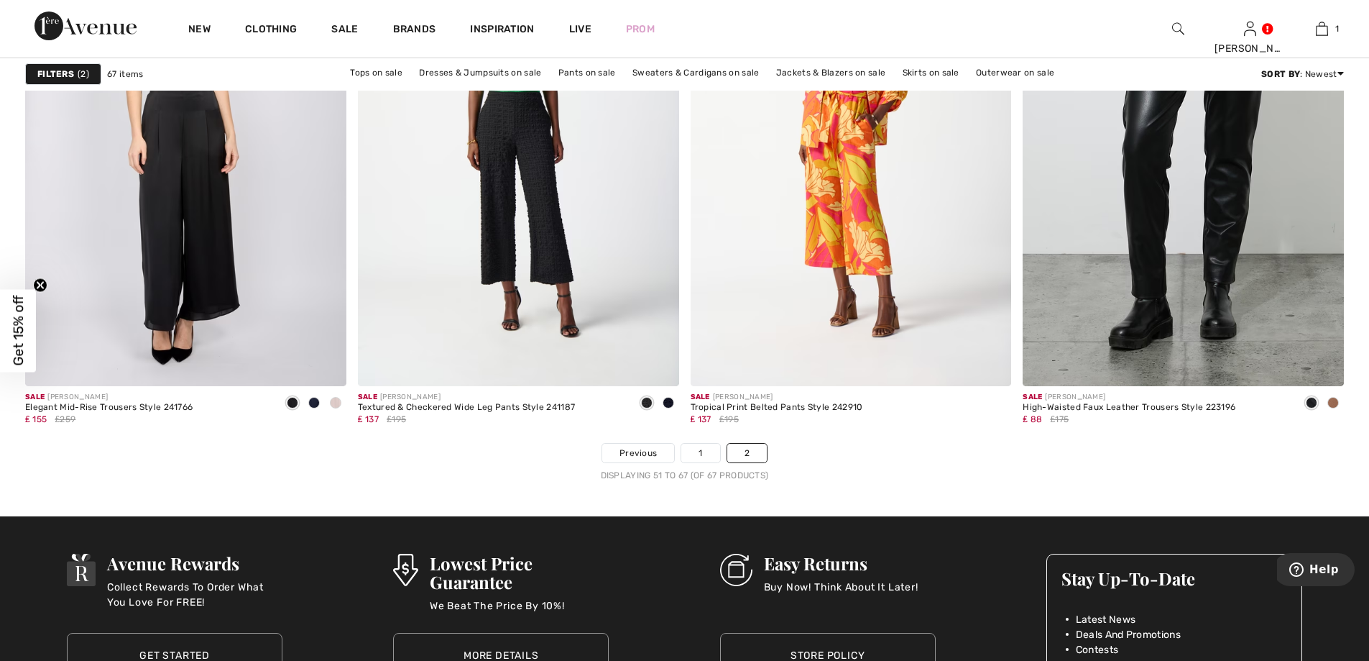
scroll to position [2875, 0]
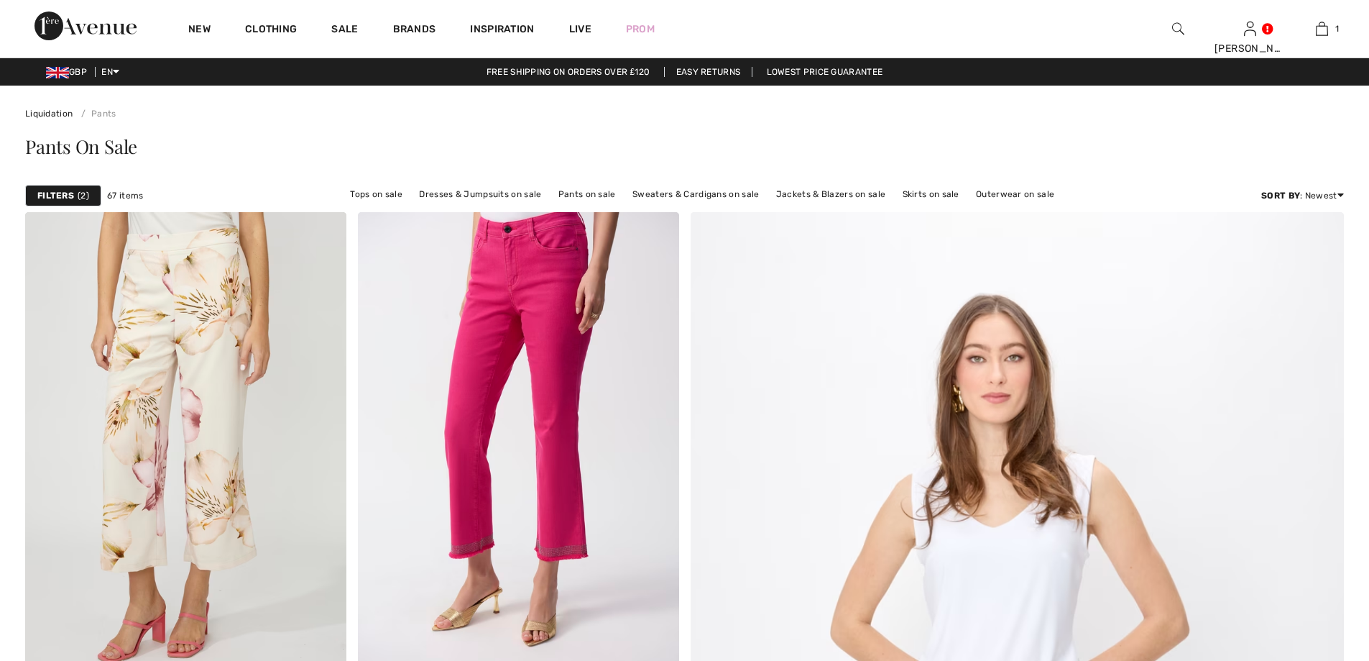
scroll to position [8123, 0]
